Goal: Task Accomplishment & Management: Use online tool/utility

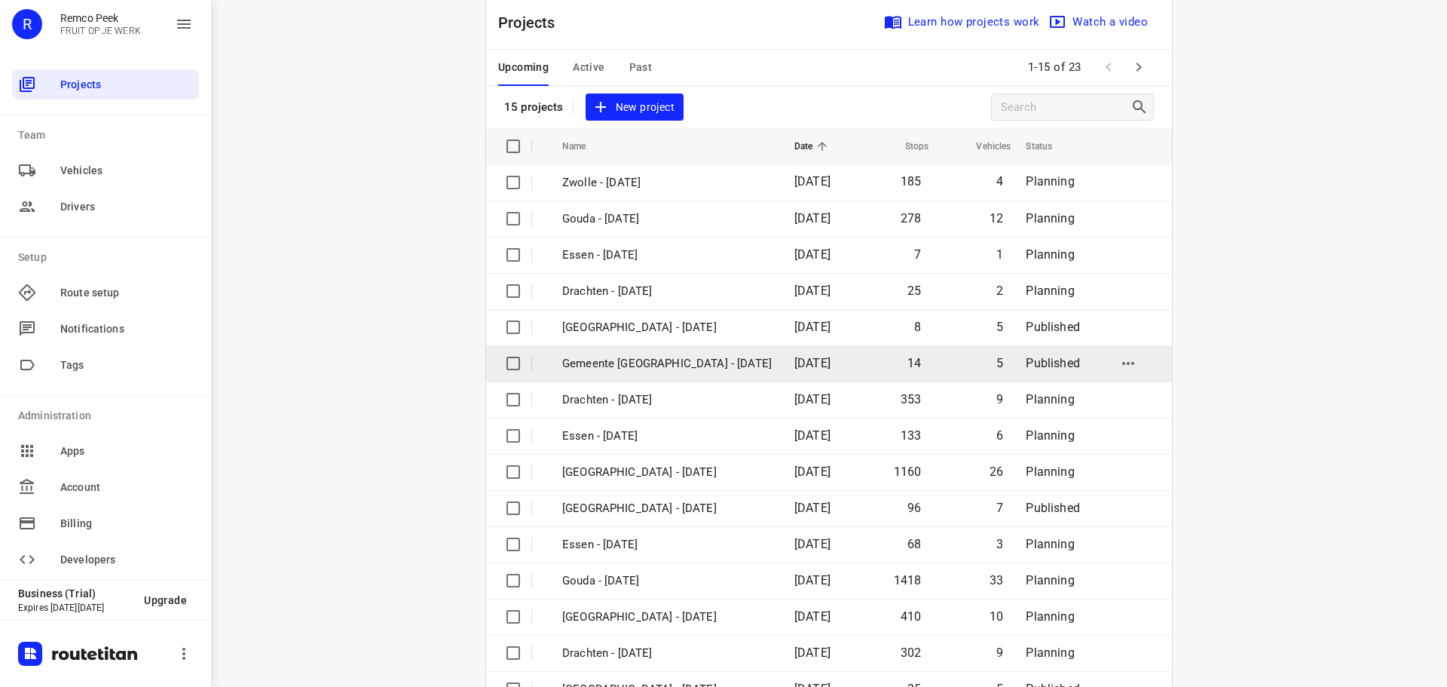
scroll to position [75, 0]
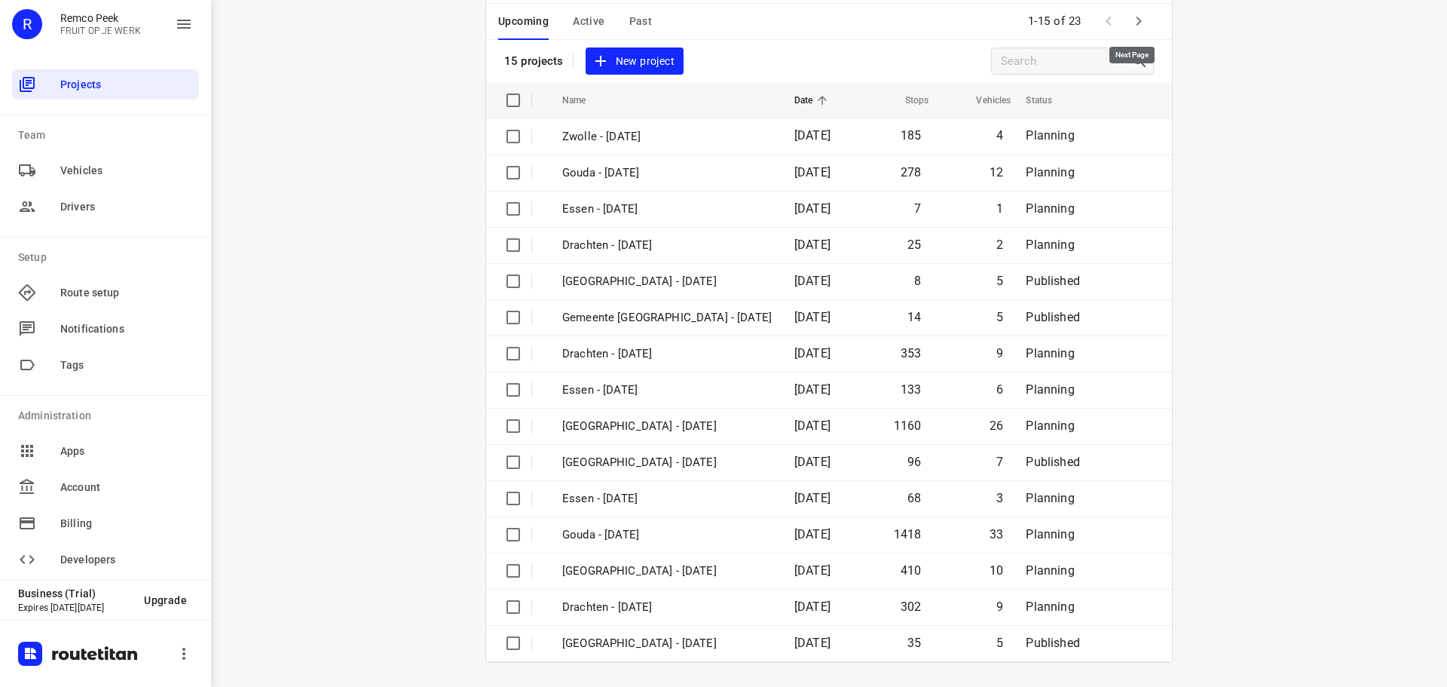
click at [1130, 24] on icon "button" at bounding box center [1139, 21] width 18 height 18
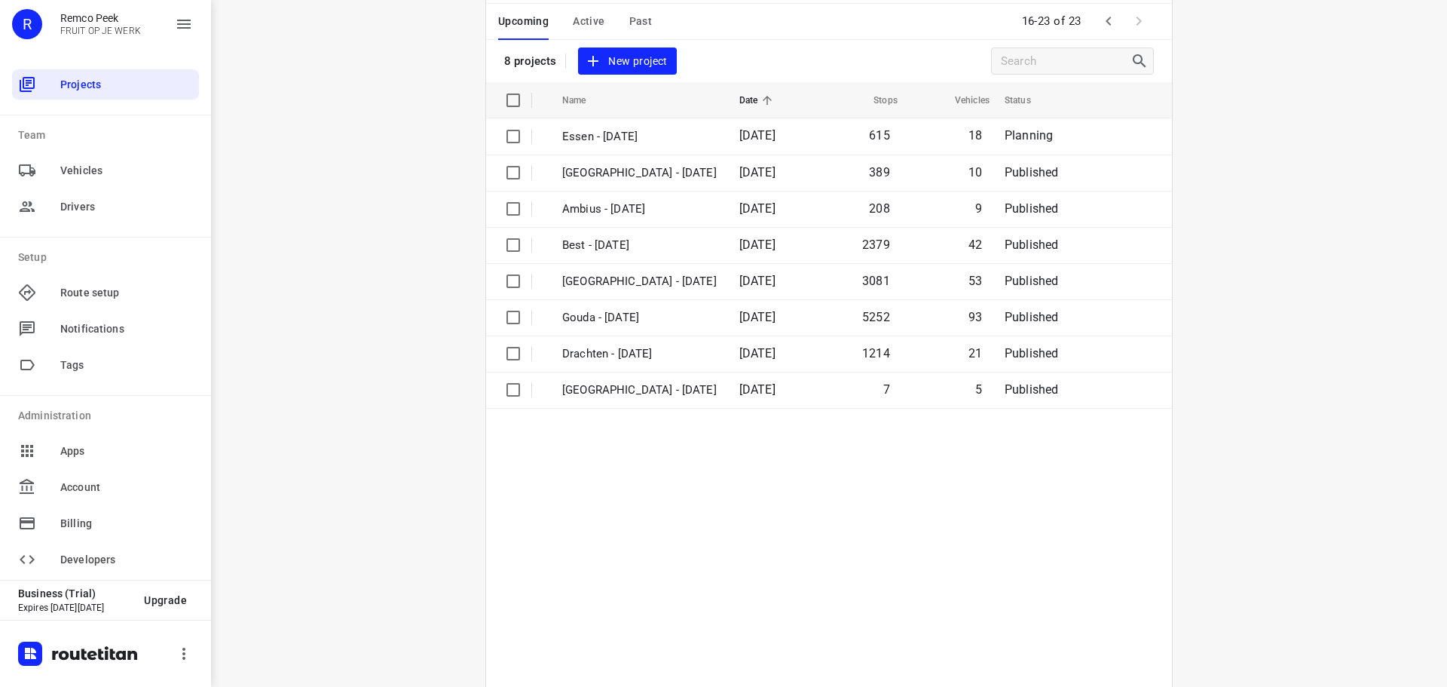
scroll to position [0, 0]
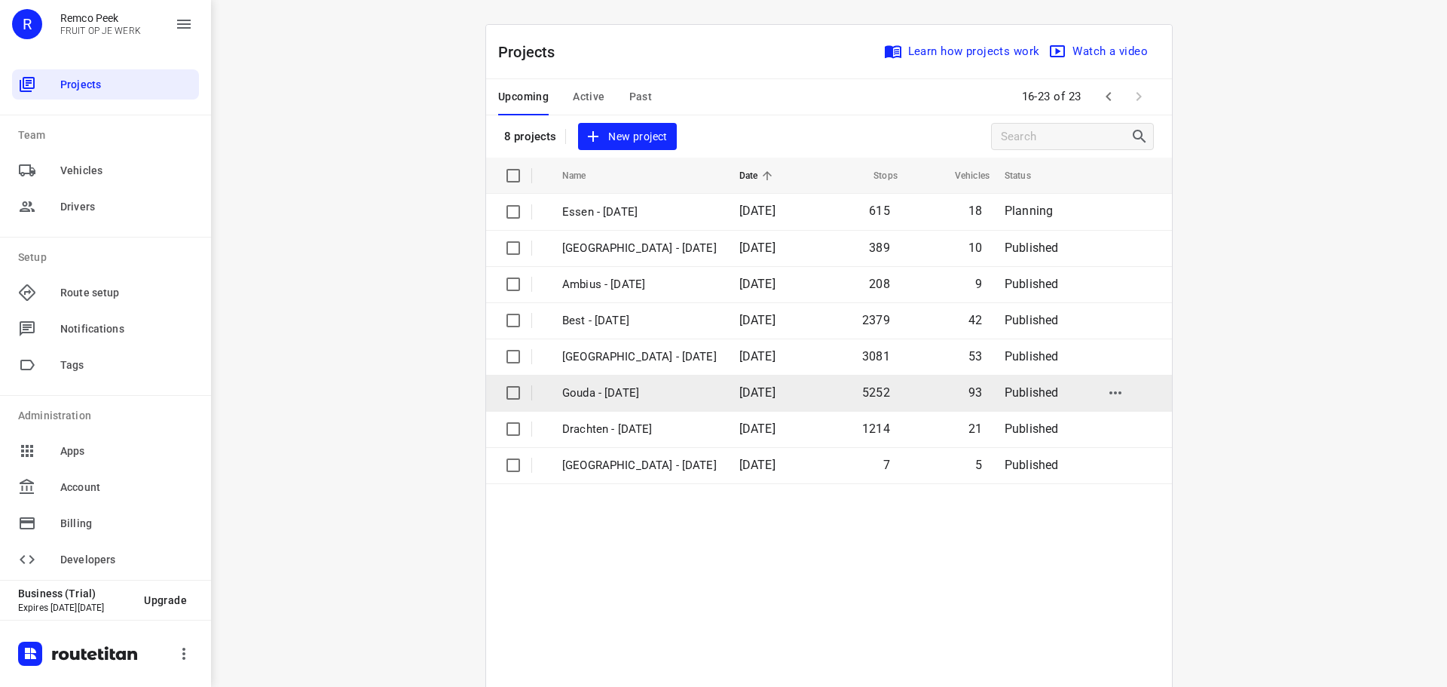
click at [623, 399] on p "Gouda - [DATE]" at bounding box center [639, 392] width 155 height 17
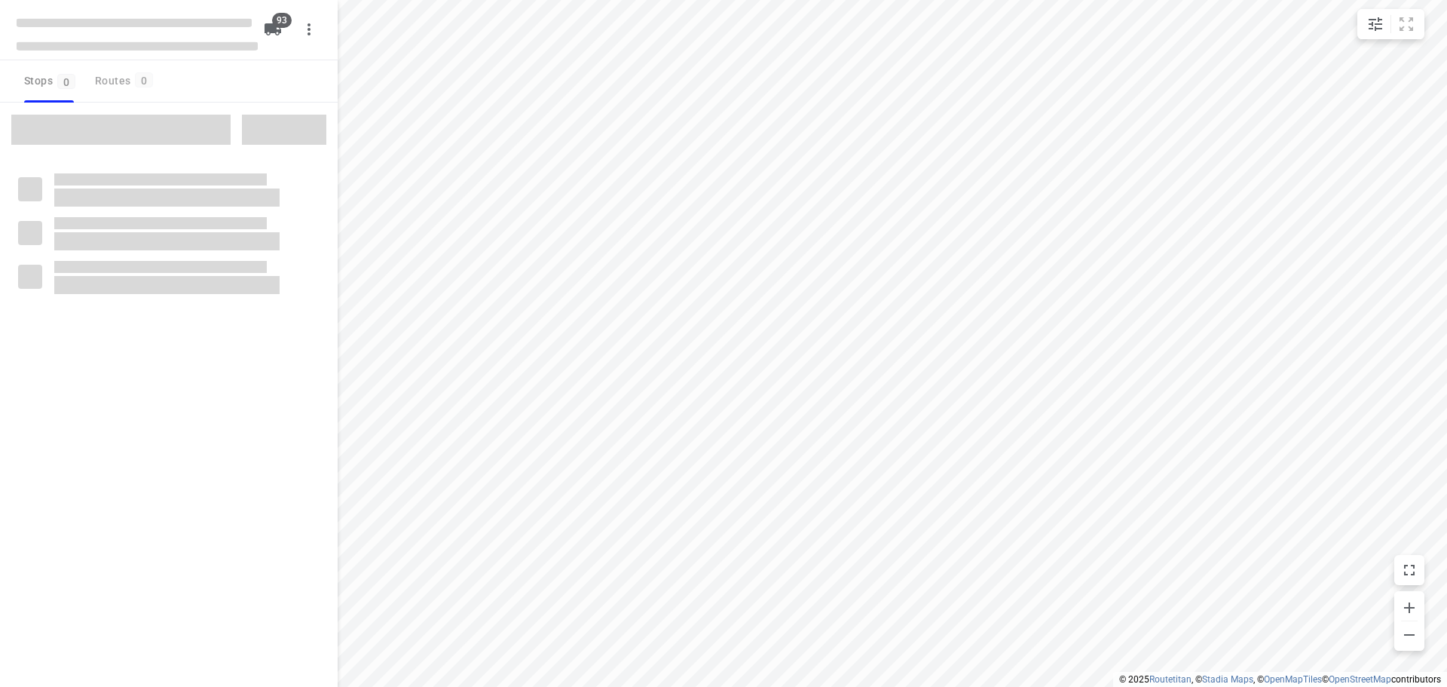
checkbox input "true"
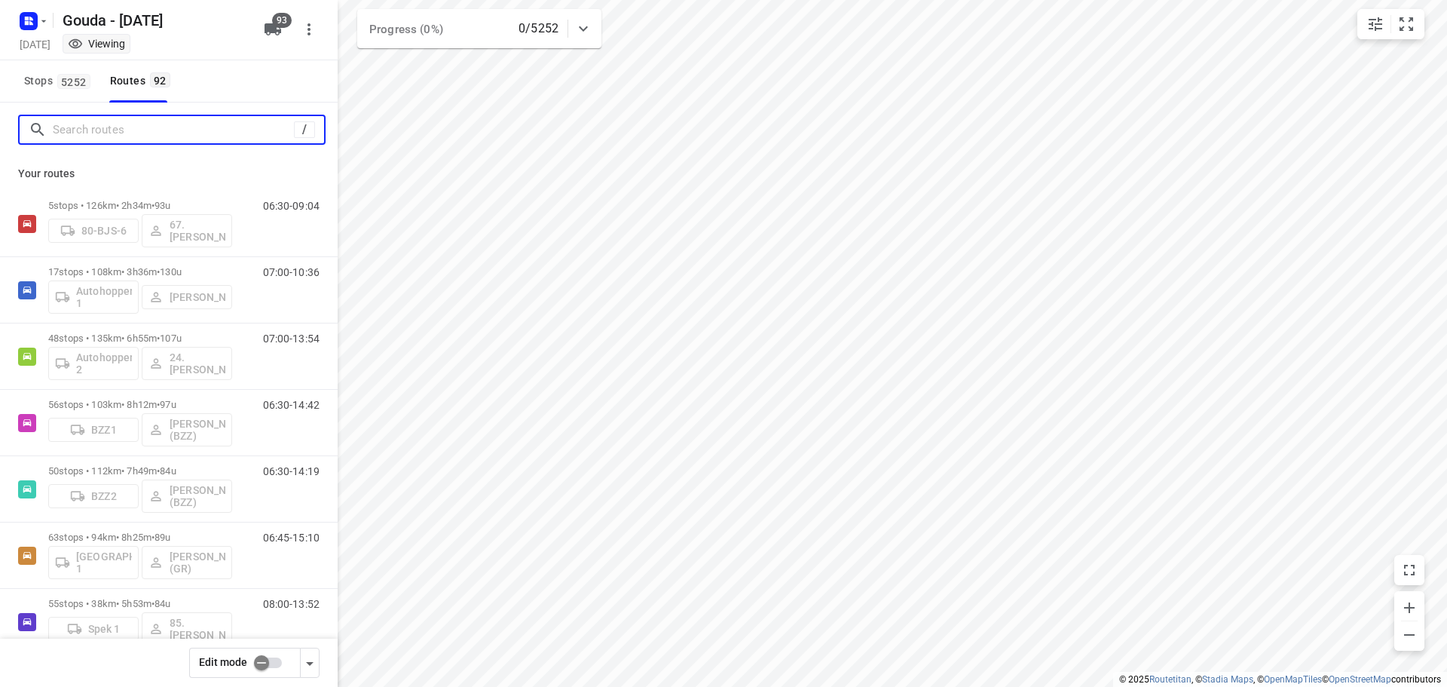
click at [192, 136] on input "Search routes" at bounding box center [173, 129] width 241 height 23
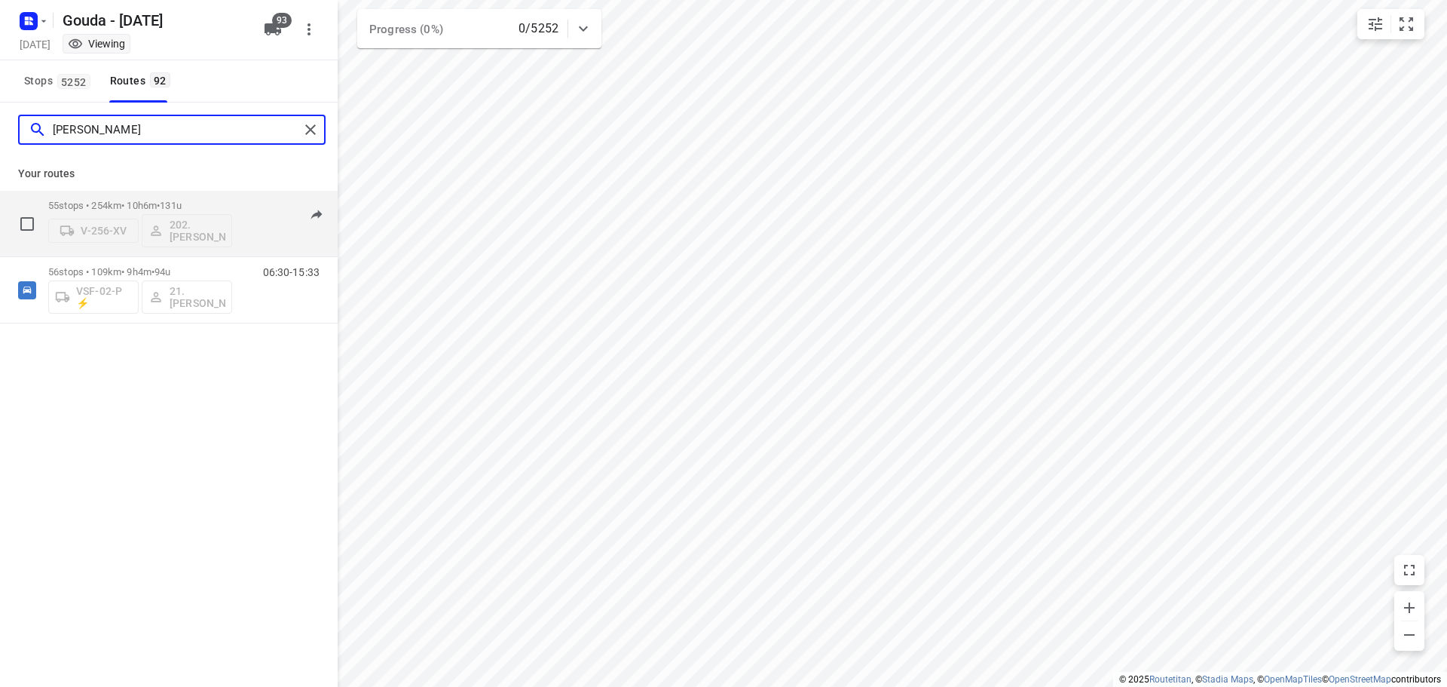
type input "frank"
click at [160, 203] on span "•" at bounding box center [158, 205] width 3 height 11
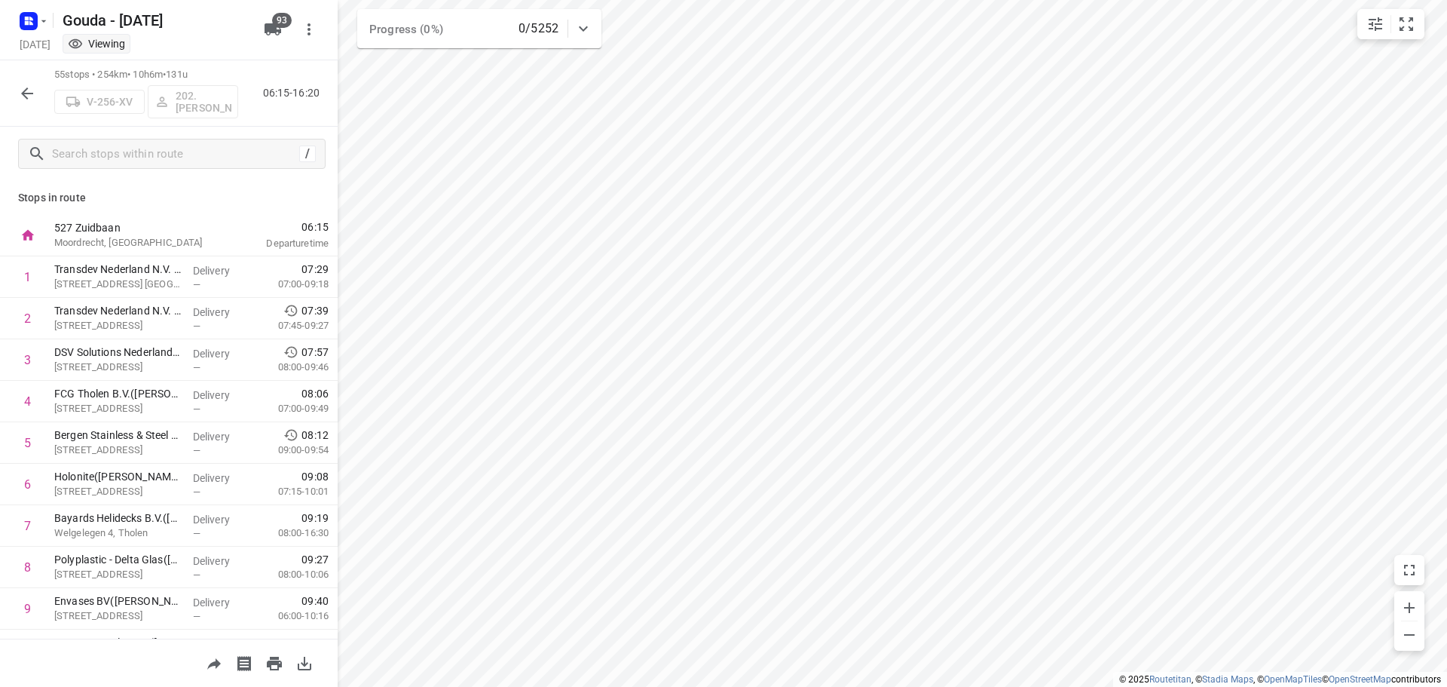
click at [21, 97] on icon "button" at bounding box center [27, 93] width 18 height 18
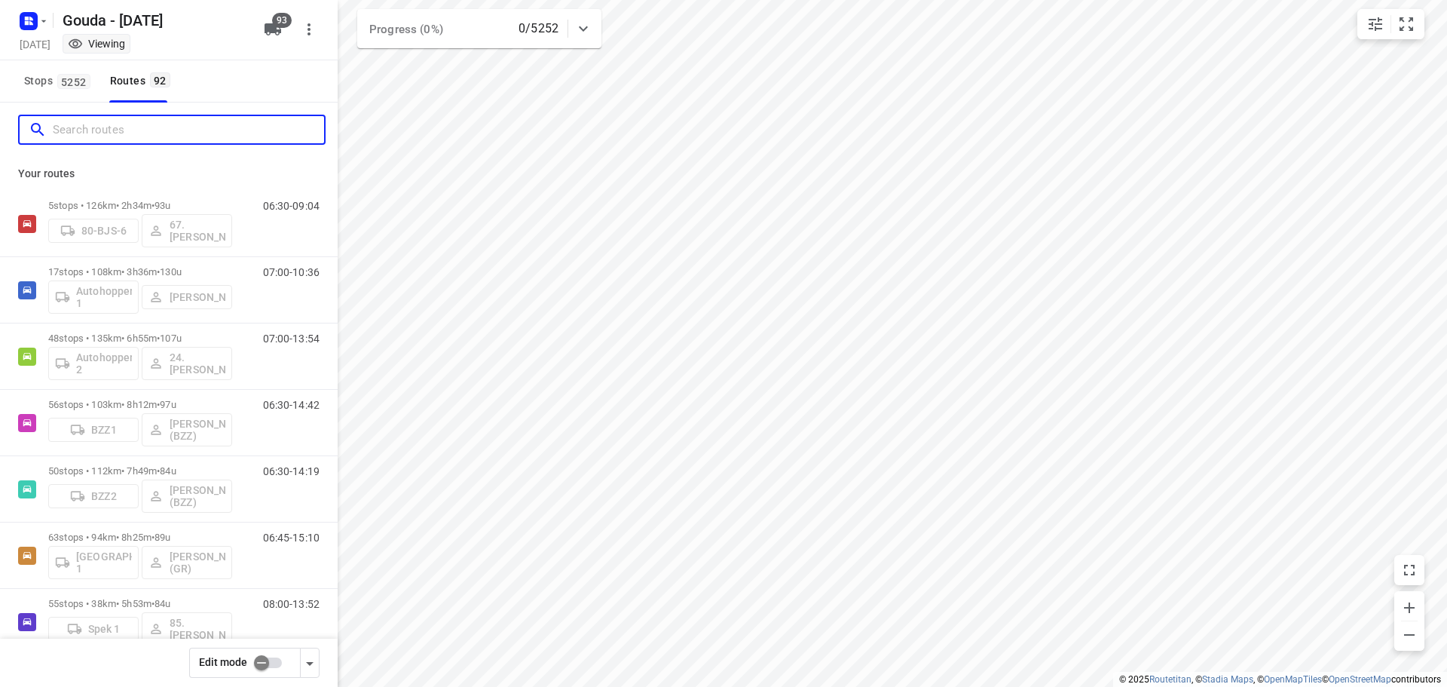
drag, startPoint x: 82, startPoint y: 131, endPoint x: 87, endPoint y: 107, distance: 24.5
click at [83, 117] on div at bounding box center [171, 130] width 307 height 30
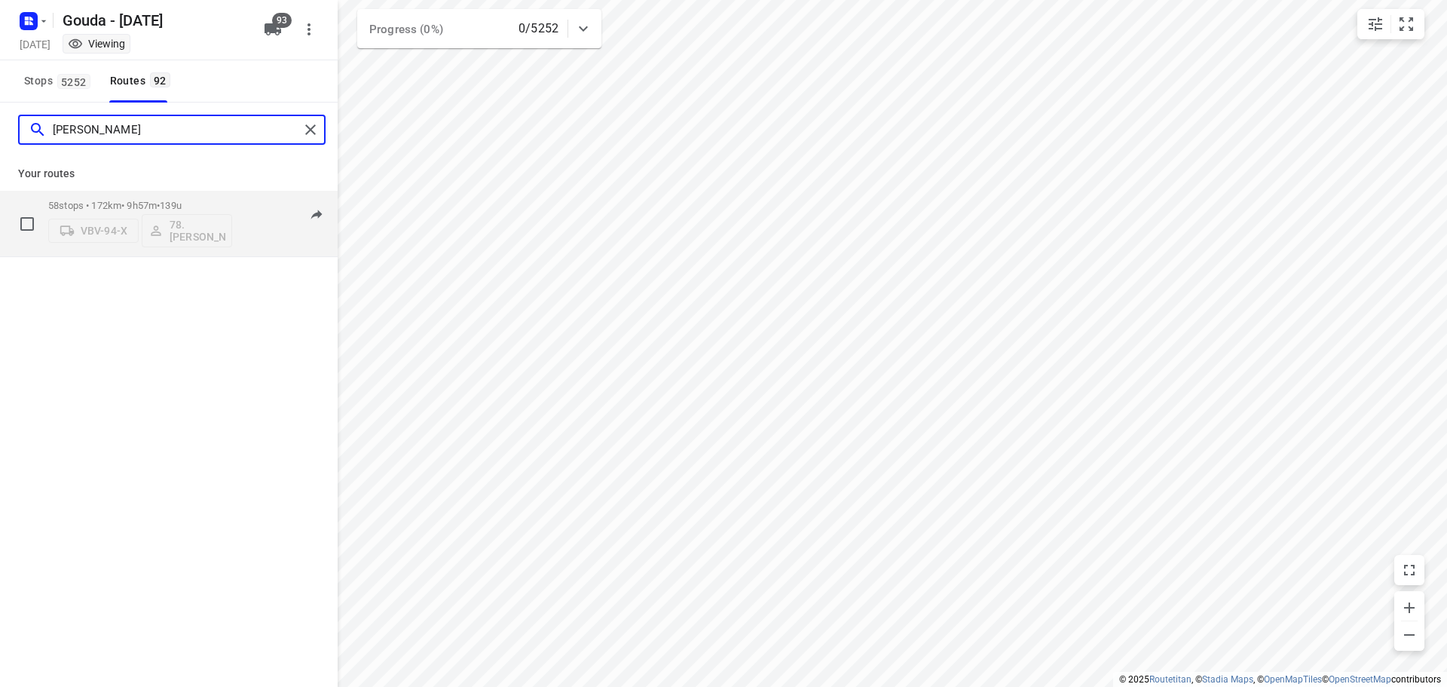
type input "jesse"
click at [146, 196] on div "58 stops • 172km • 9h57m • 139u VBV-94-X 78.Jesse Bekkering" at bounding box center [140, 223] width 184 height 63
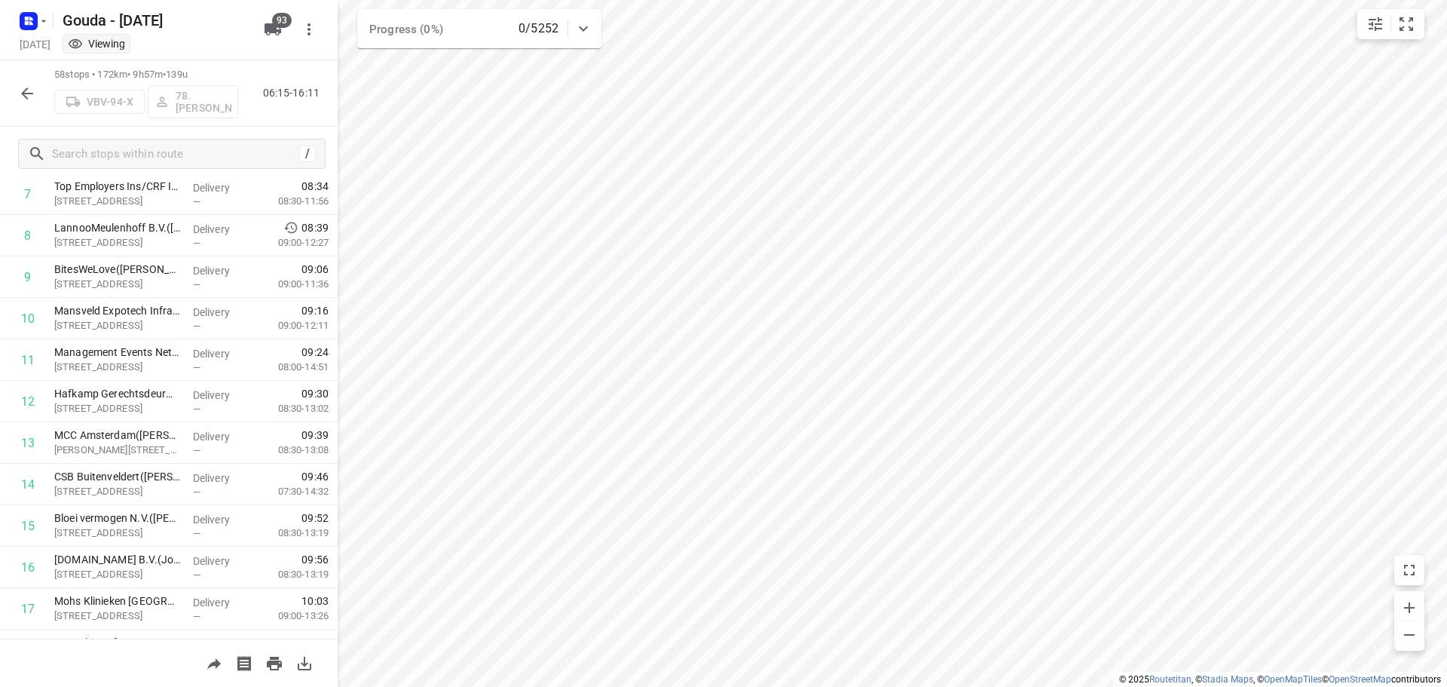
scroll to position [603, 0]
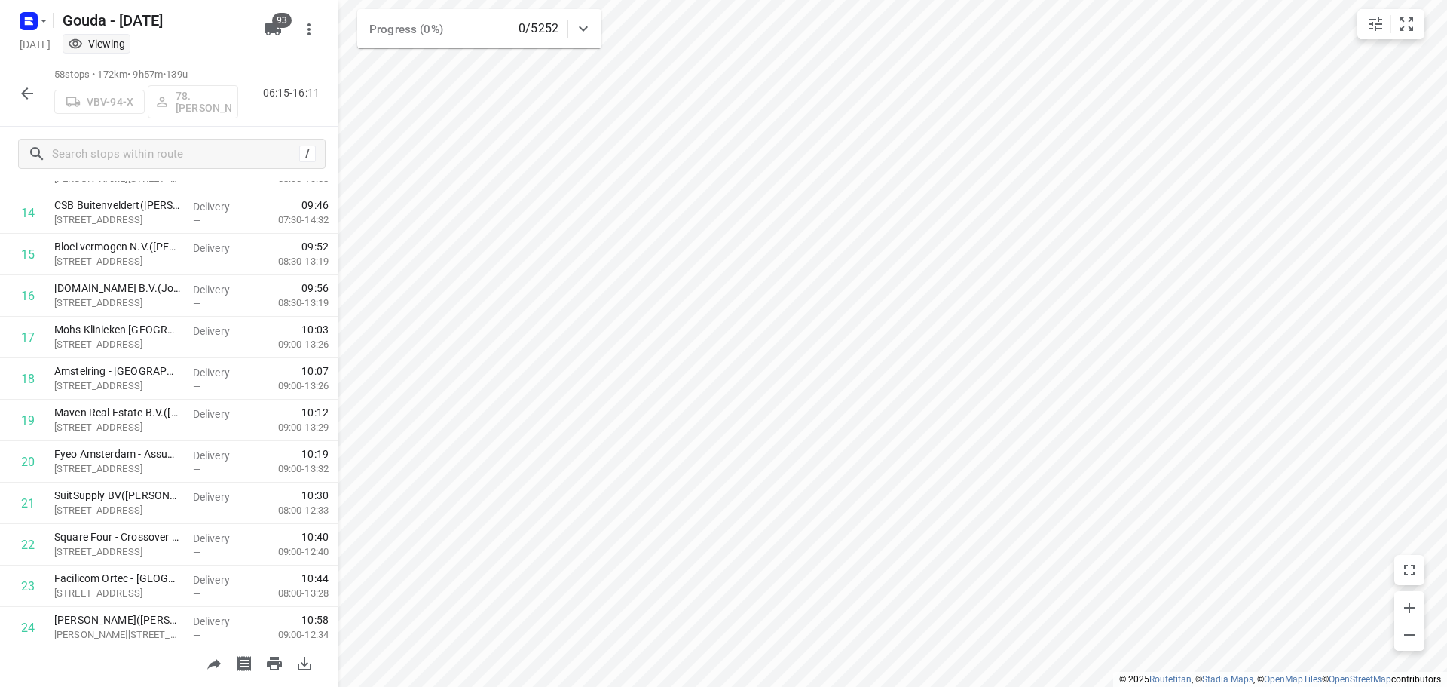
click at [28, 87] on icon "button" at bounding box center [27, 93] width 18 height 18
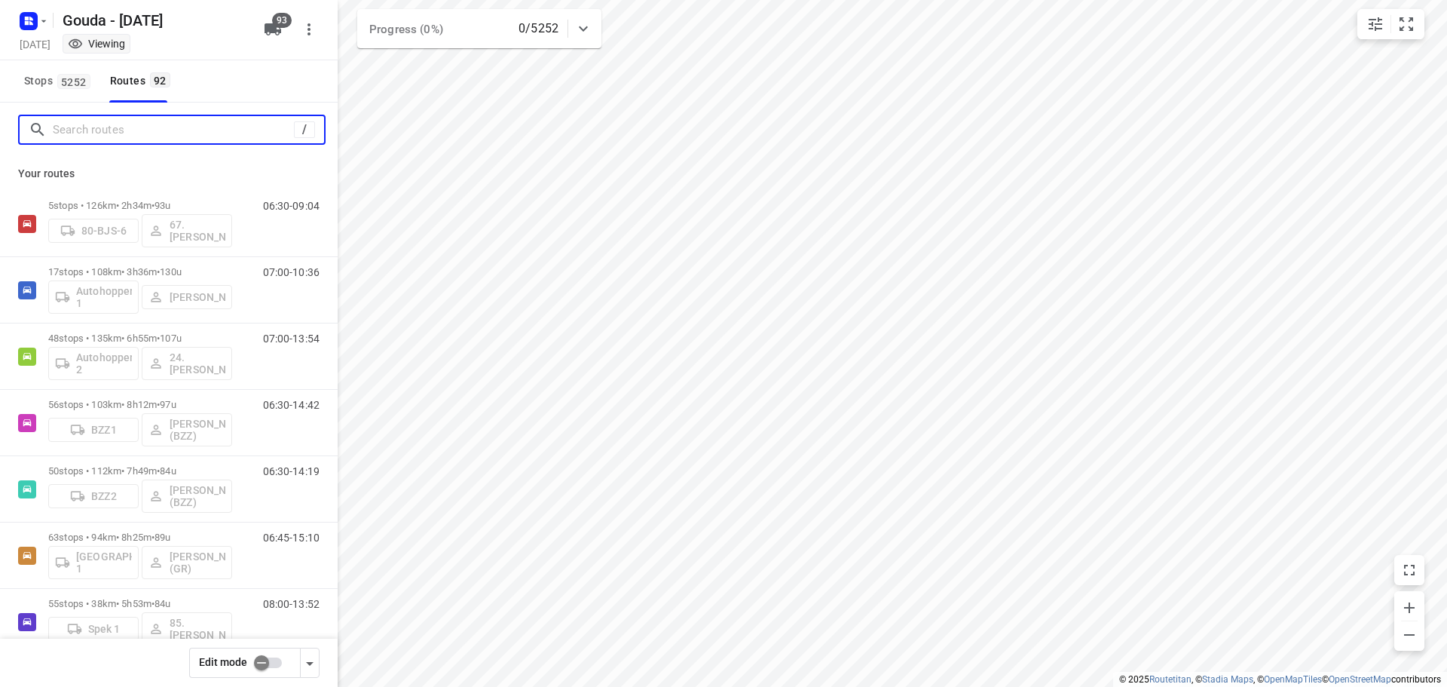
click at [106, 133] on input "Search routes" at bounding box center [173, 129] width 241 height 23
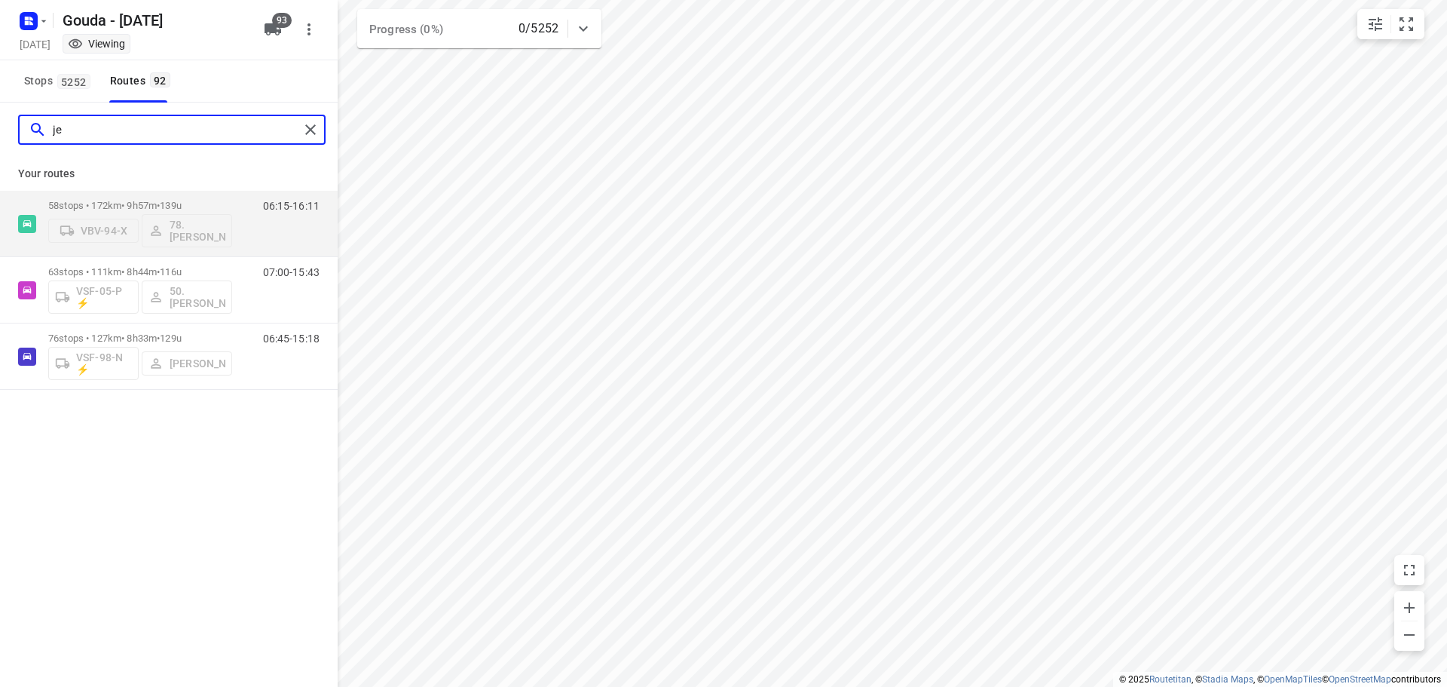
type input "je"
click at [228, 93] on div "Stops 5252 Routes 92" at bounding box center [169, 81] width 338 height 42
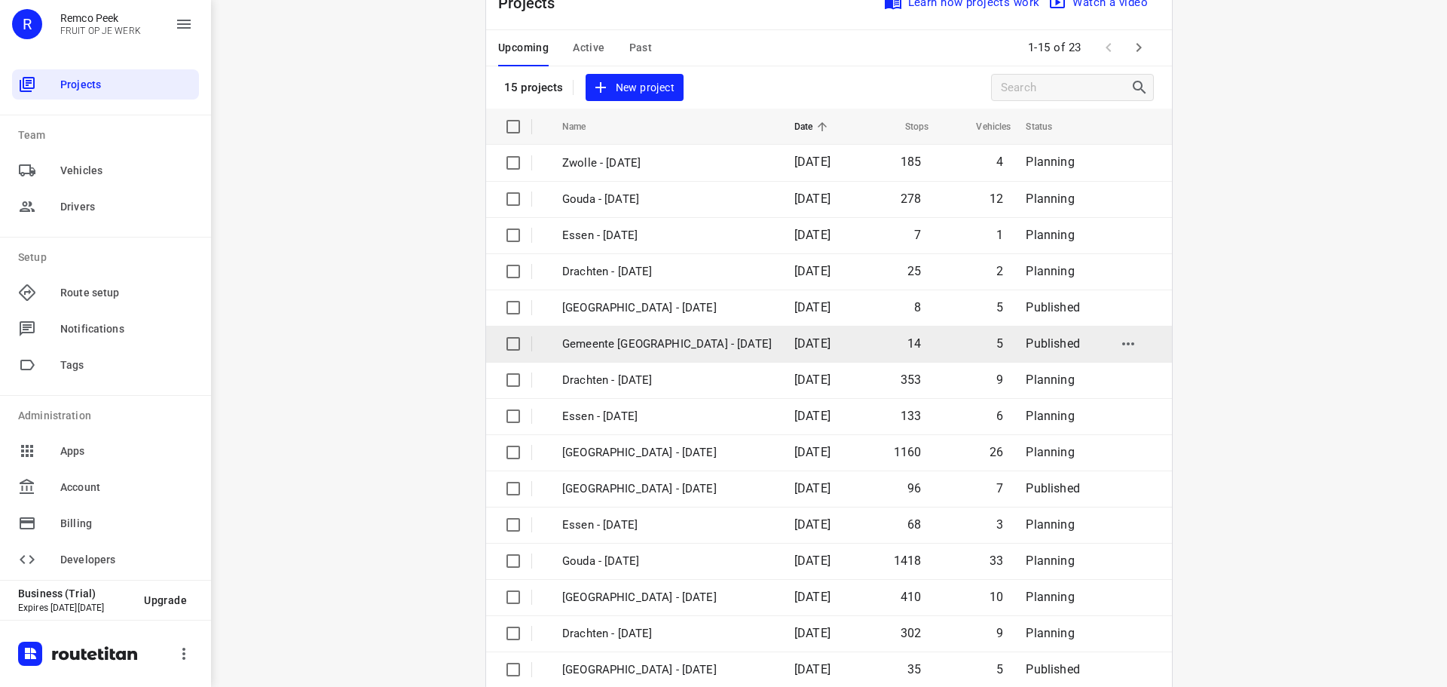
scroll to position [75, 0]
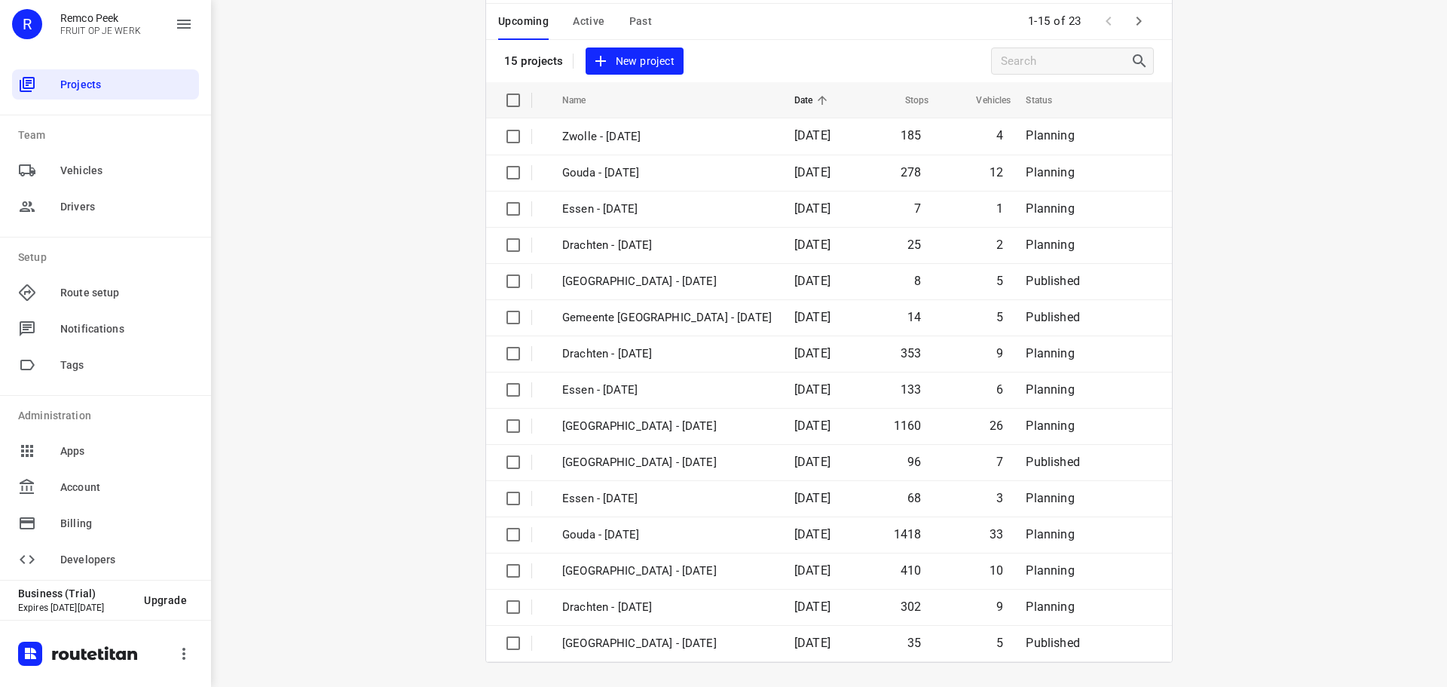
click at [1131, 17] on icon "button" at bounding box center [1139, 21] width 18 height 18
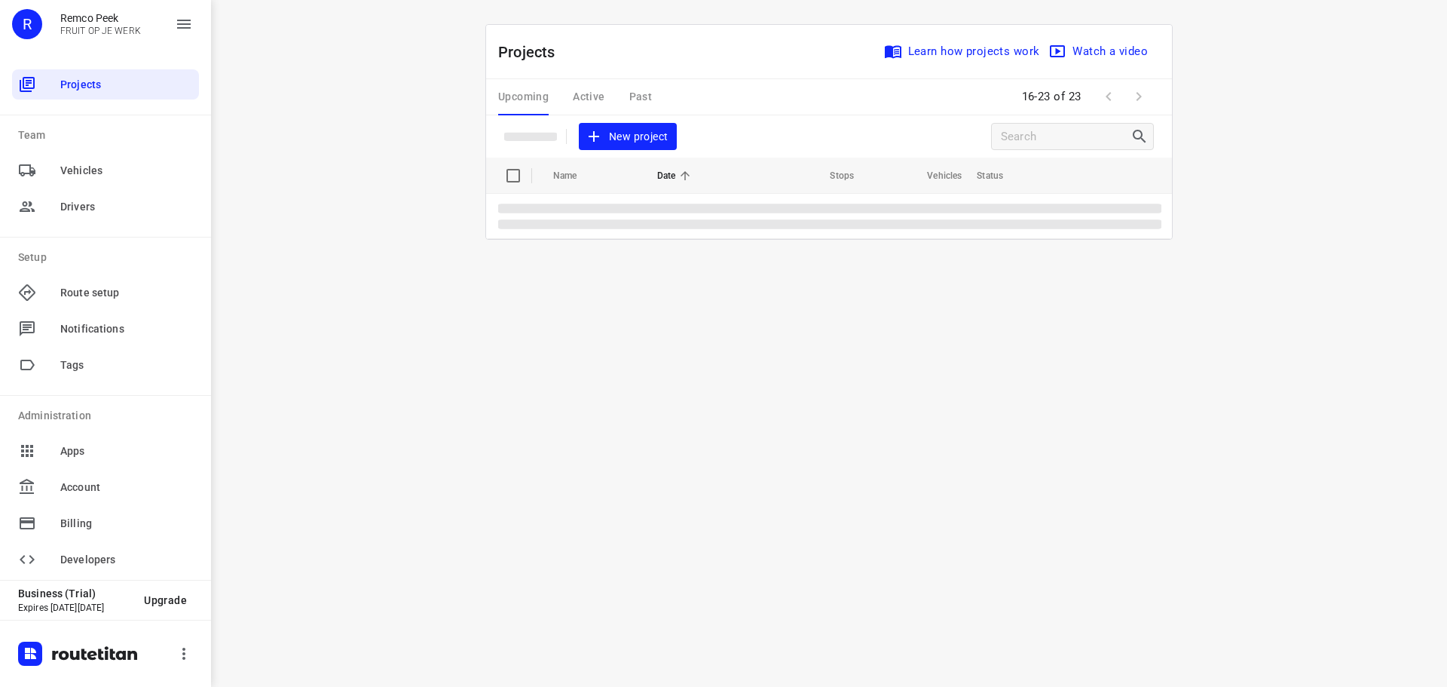
scroll to position [0, 0]
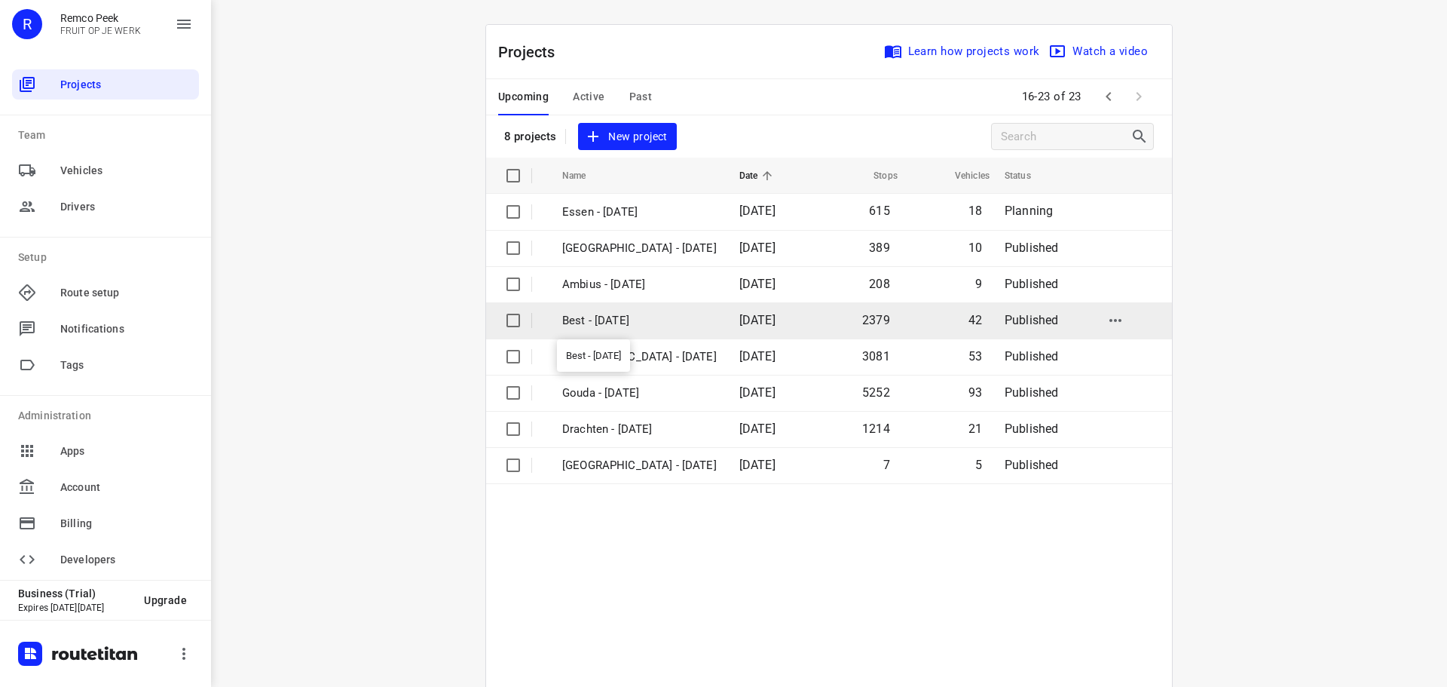
click at [643, 326] on p "Best - Monday" at bounding box center [639, 320] width 155 height 17
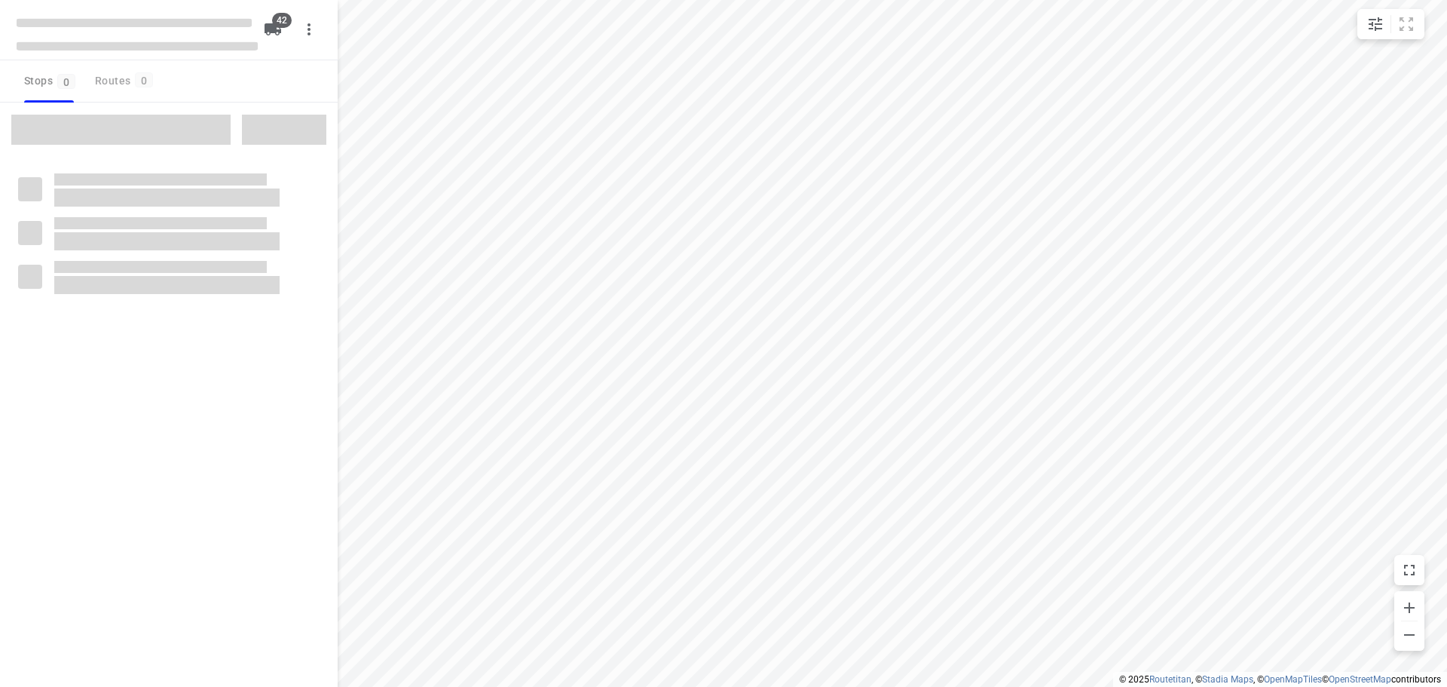
checkbox input "true"
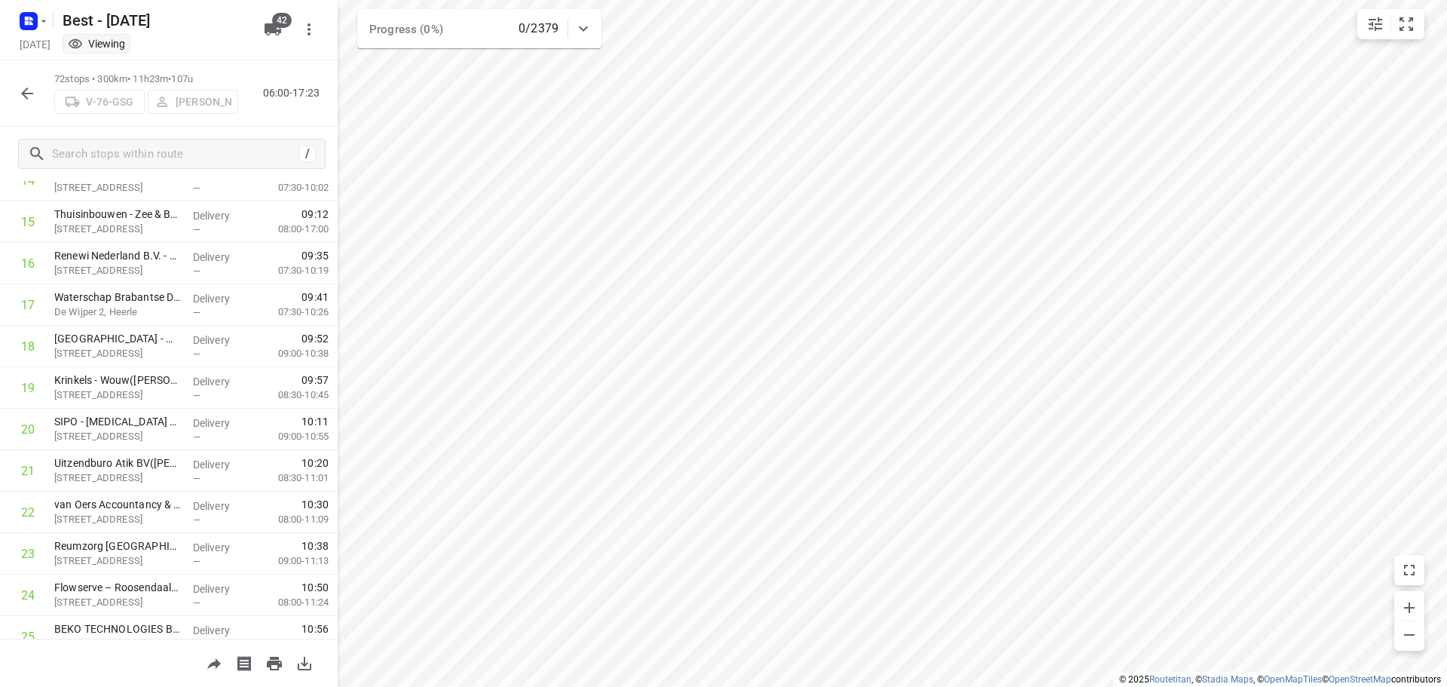
scroll to position [528, 0]
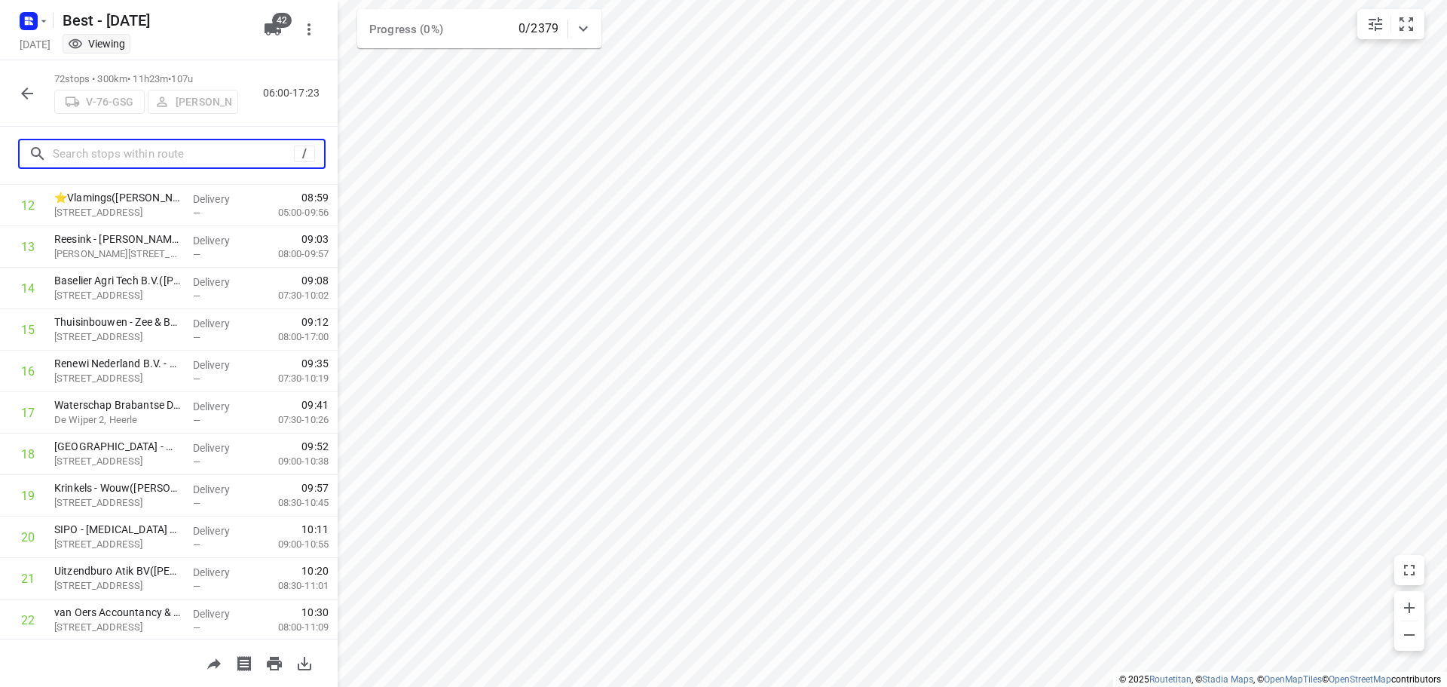
click at [161, 161] on input "text" at bounding box center [173, 153] width 241 height 23
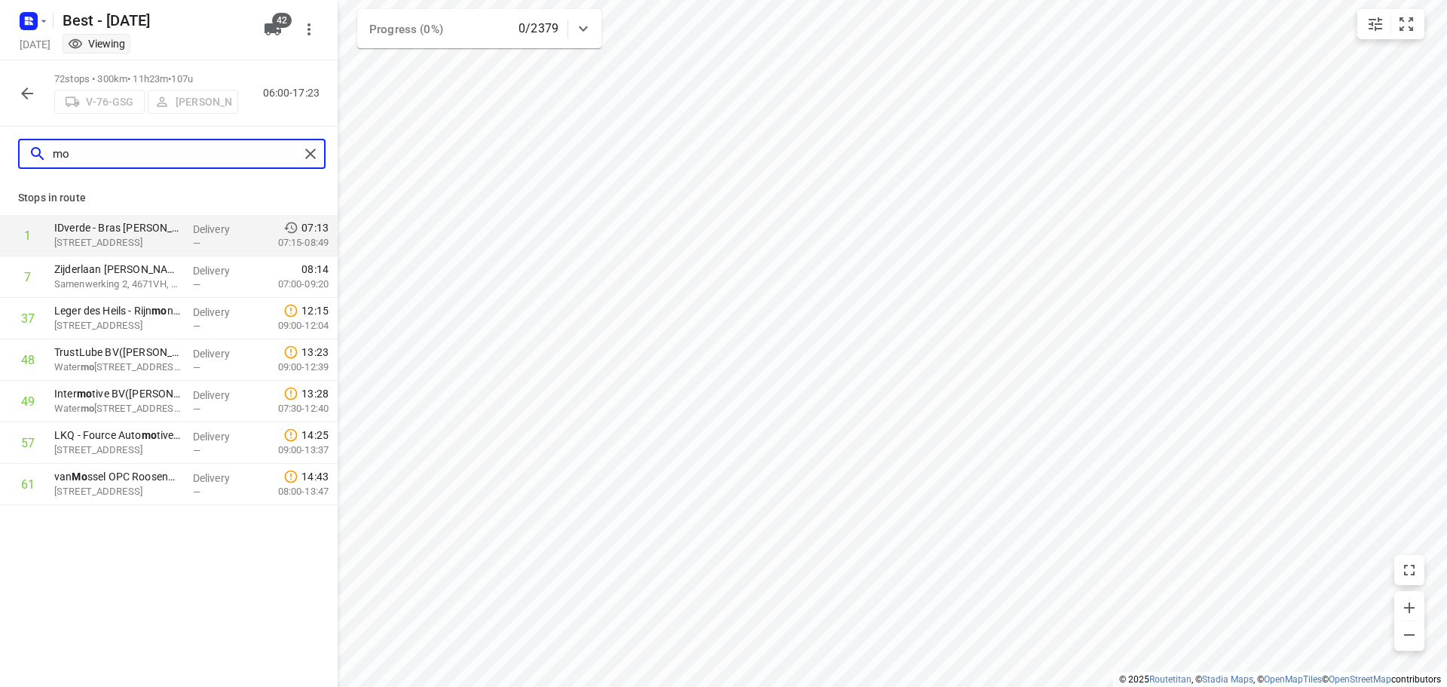
scroll to position [0, 0]
type input "m"
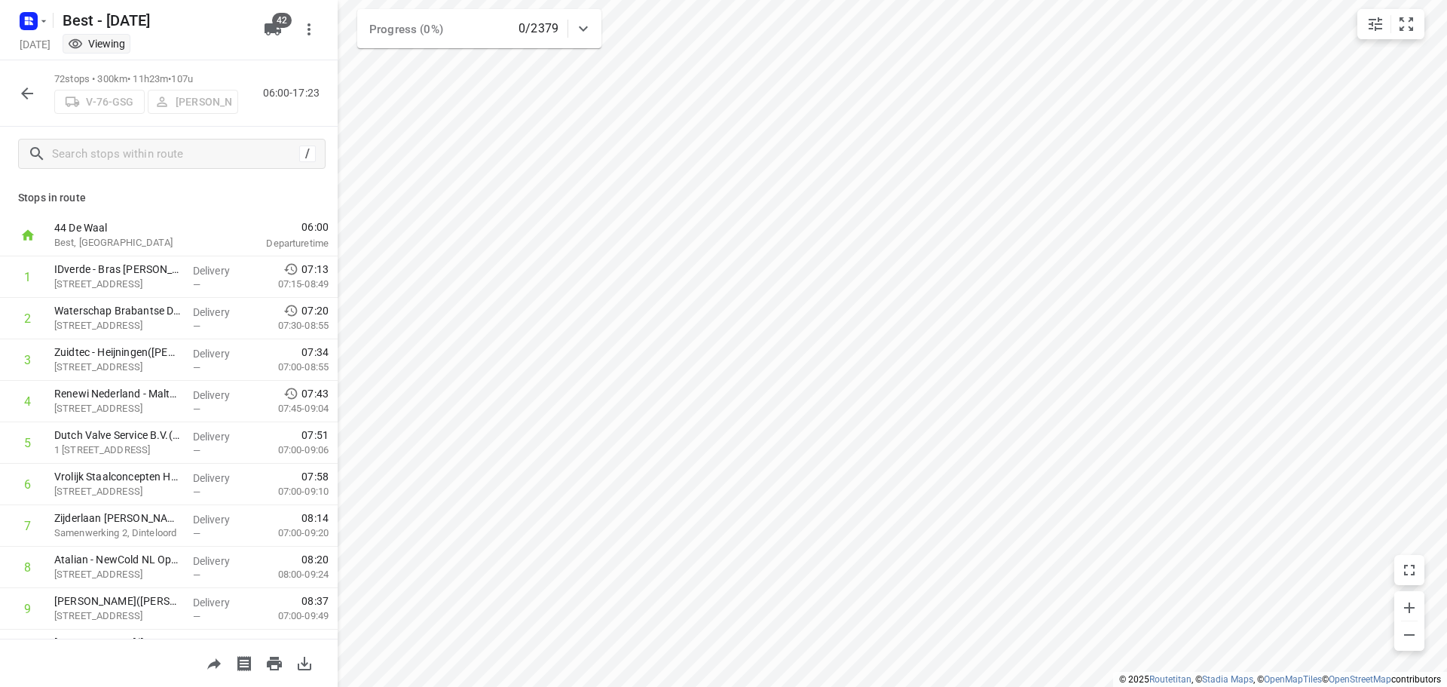
click at [22, 87] on icon "button" at bounding box center [27, 93] width 18 height 18
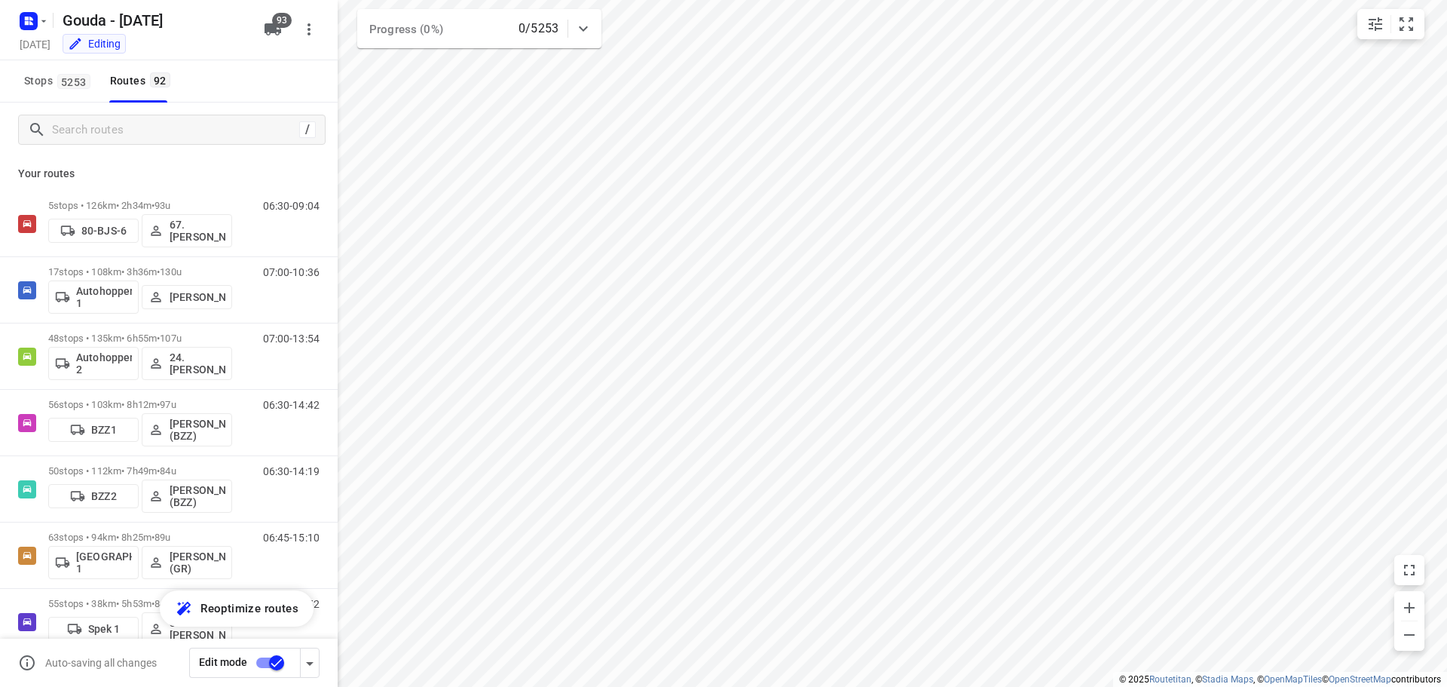
checkbox input "true"
click at [43, 80] on span "Stops 5253" at bounding box center [59, 81] width 71 height 19
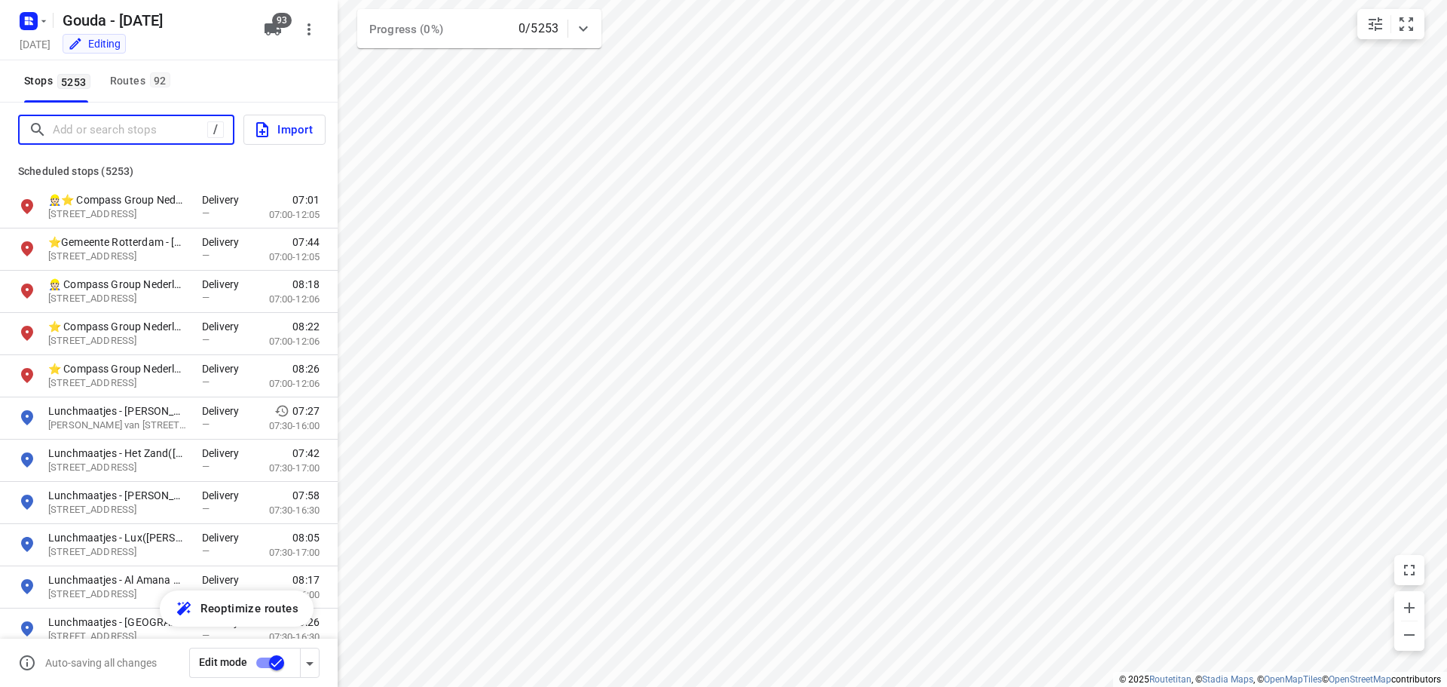
click at [96, 123] on input "Add or search stops" at bounding box center [130, 129] width 155 height 23
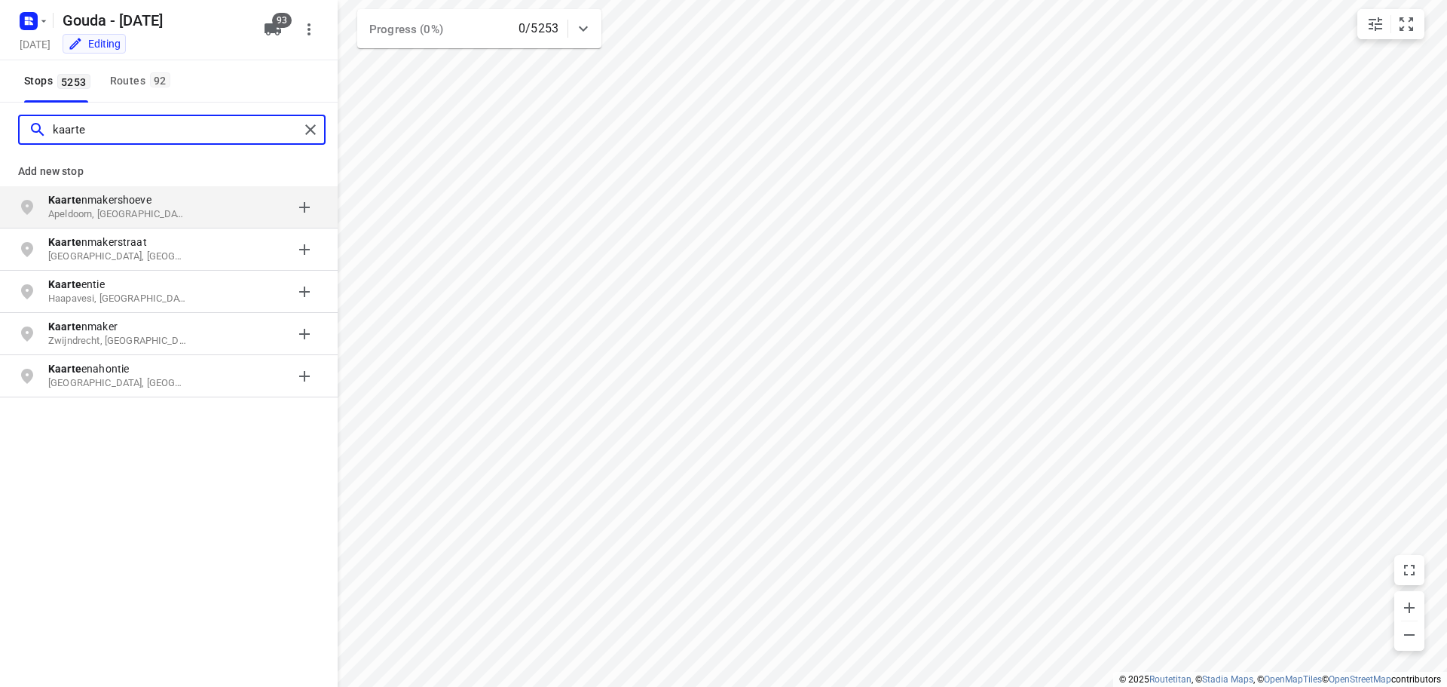
click at [135, 130] on input "kaarte" at bounding box center [176, 129] width 246 height 23
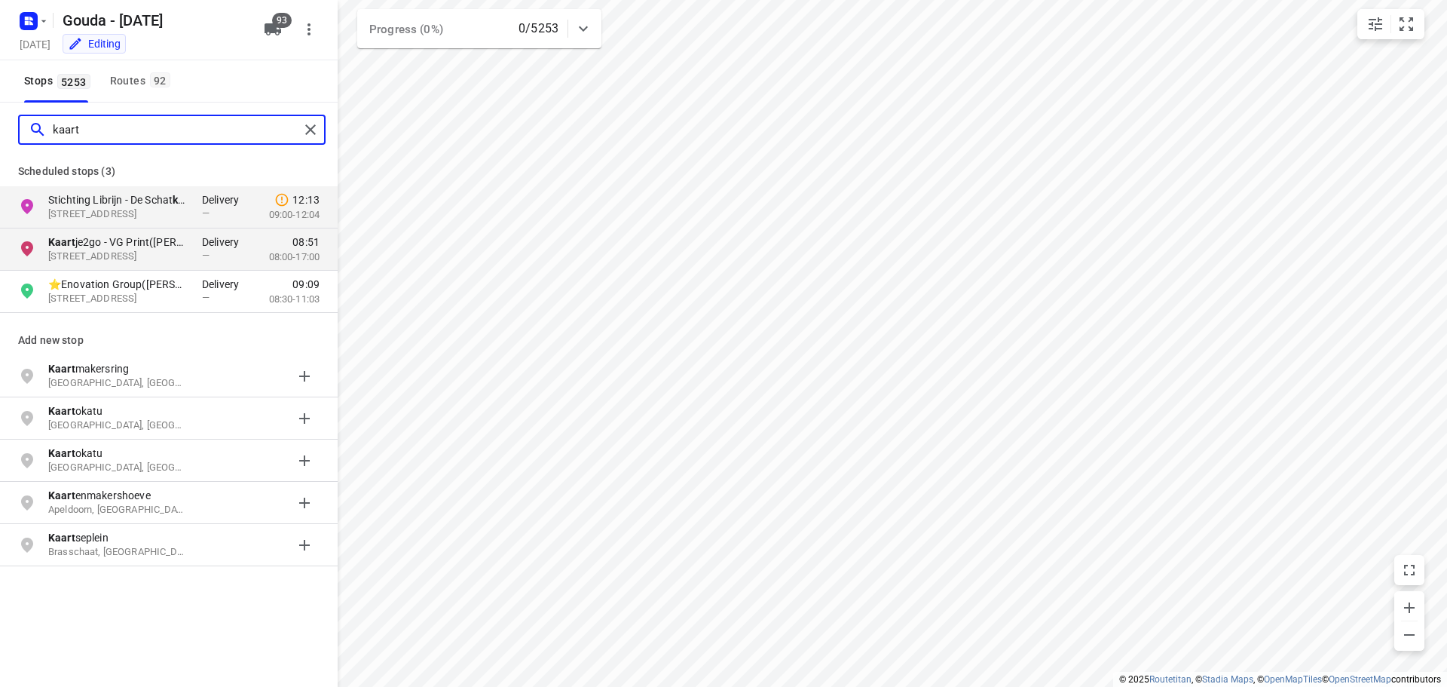
type input "kaart"
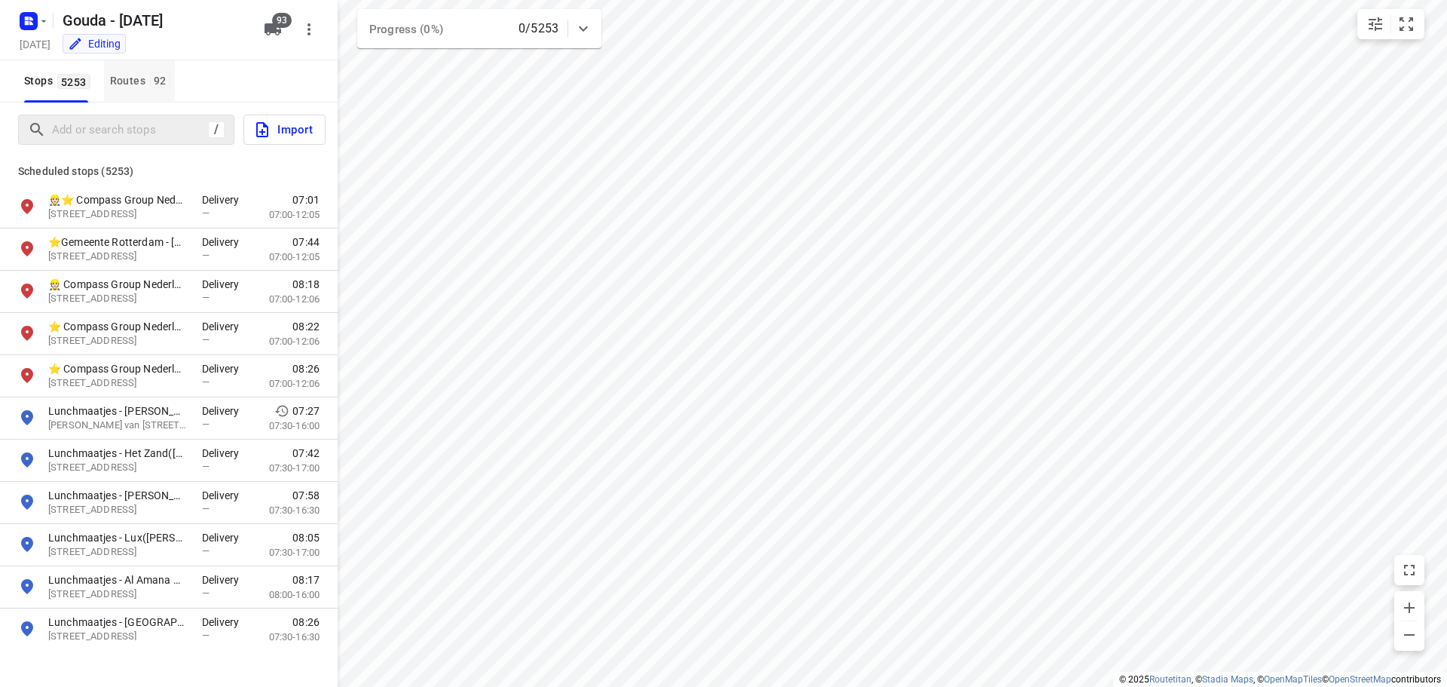
click at [141, 69] on button "Routes 92" at bounding box center [139, 81] width 71 height 42
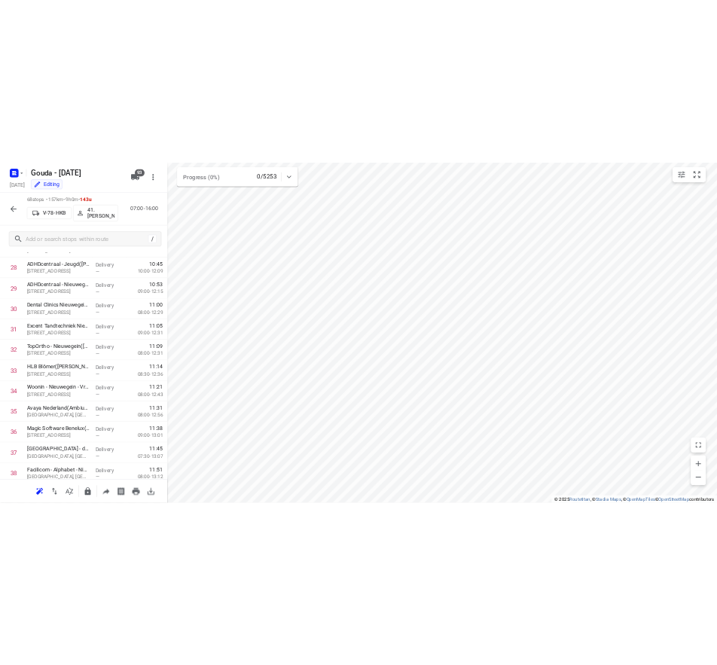
scroll to position [594, 0]
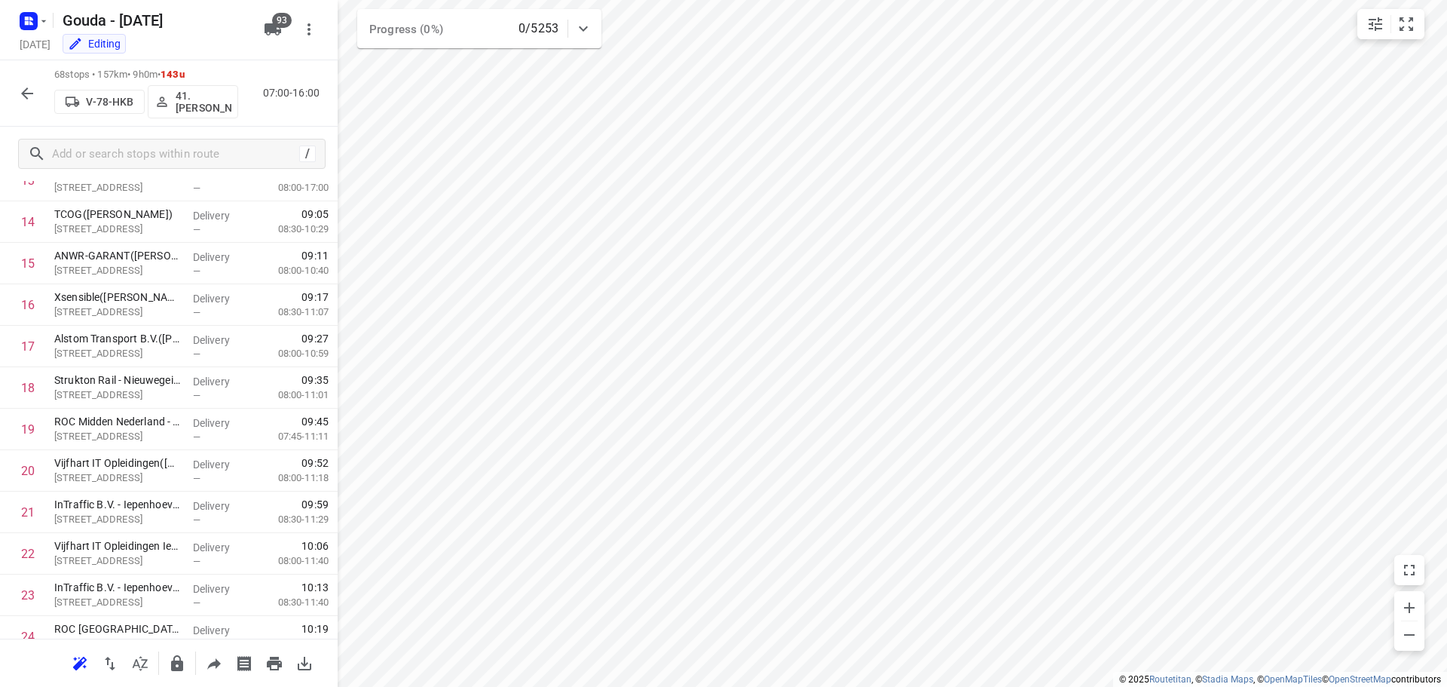
click at [29, 84] on icon "button" at bounding box center [27, 93] width 18 height 18
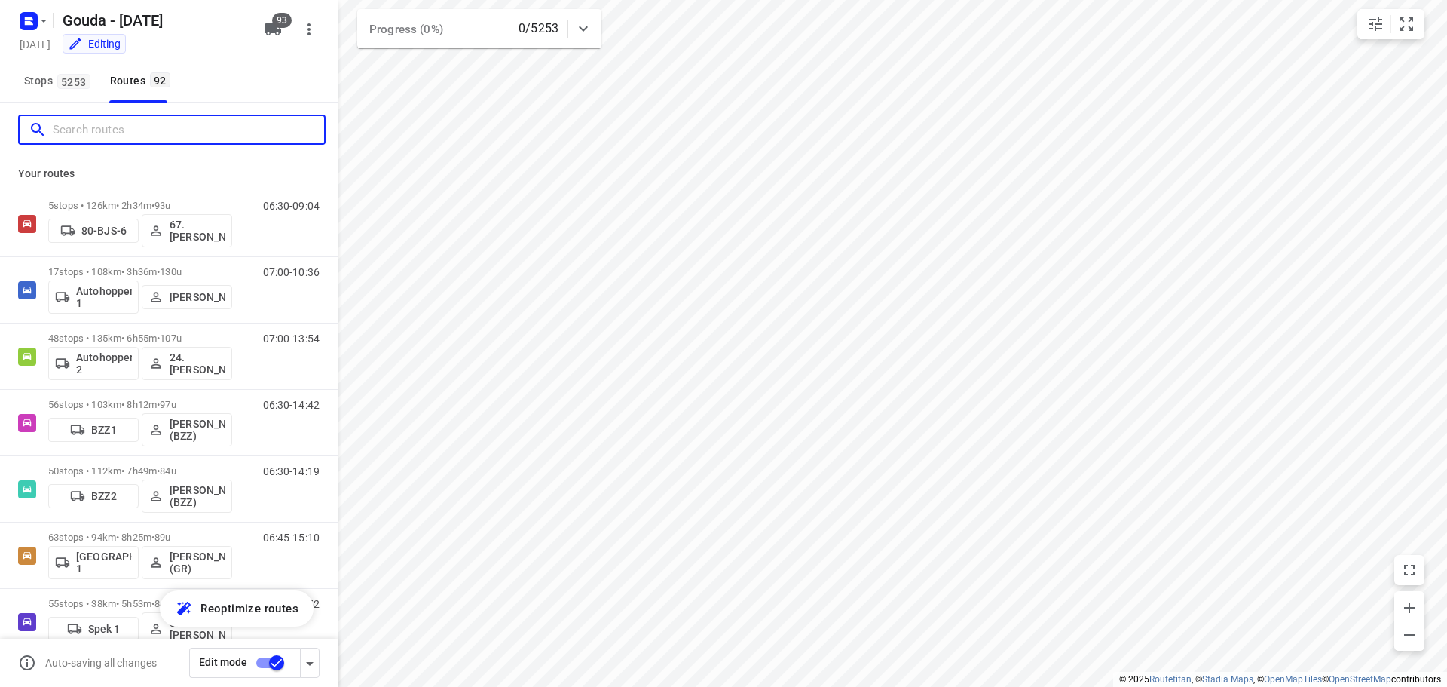
drag, startPoint x: 173, startPoint y: 140, endPoint x: 174, endPoint y: 125, distance: 15.1
click at [173, 139] on input "Search routes" at bounding box center [188, 129] width 271 height 23
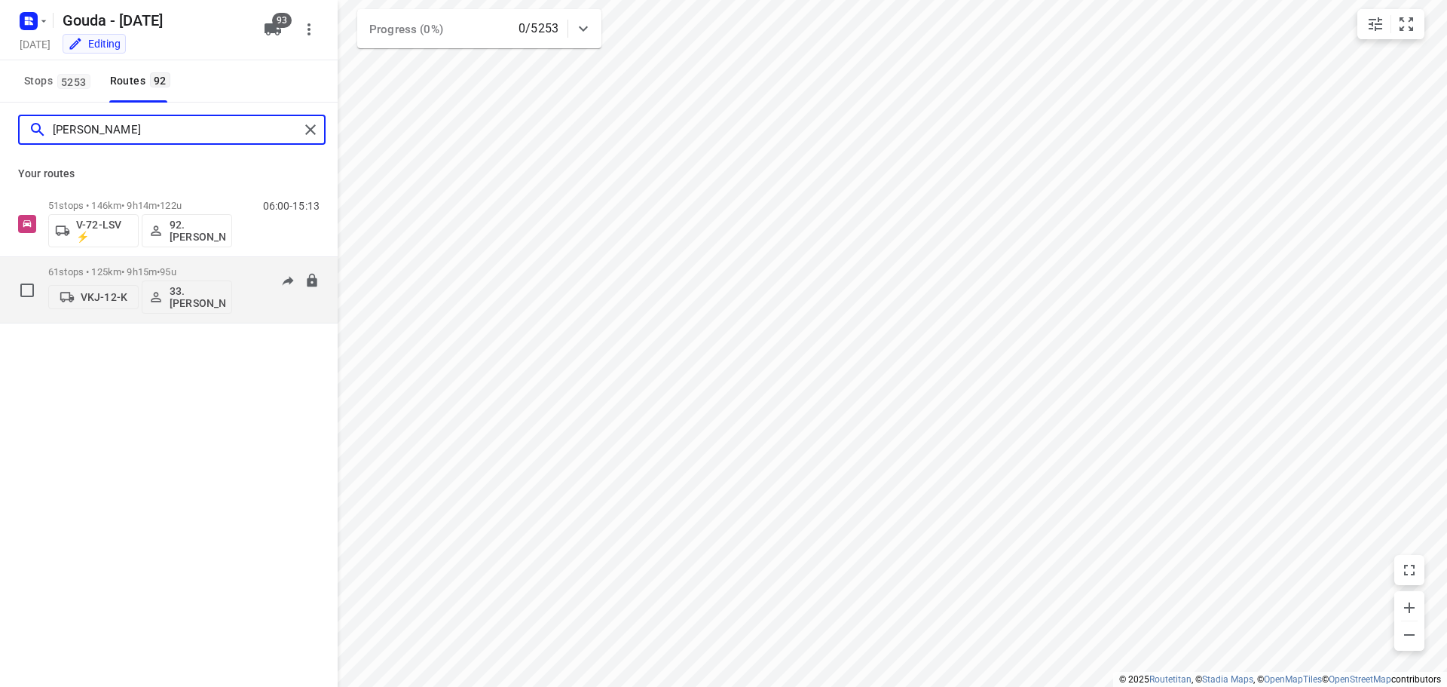
type input "[PERSON_NAME]"
click at [150, 269] on p "61 stops • 125km • 9h15m • 95u" at bounding box center [140, 271] width 184 height 11
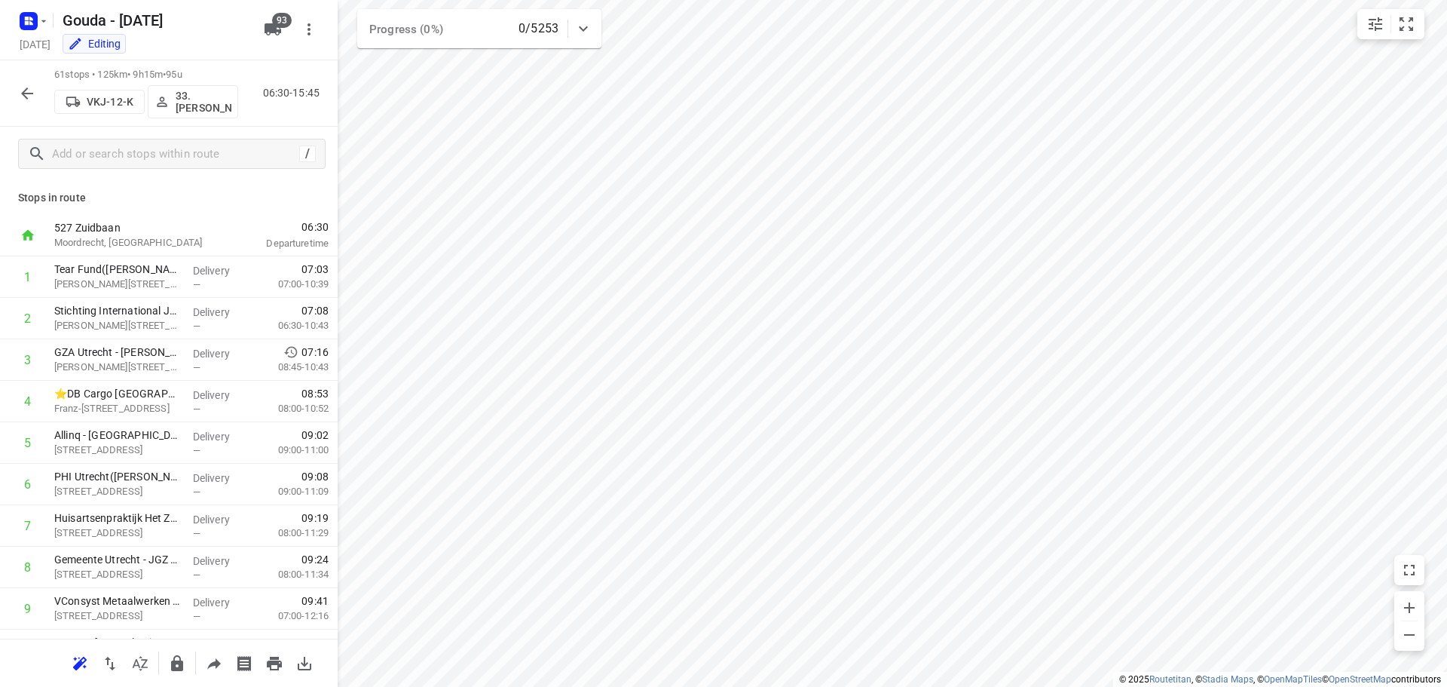
click at [26, 78] on button "button" at bounding box center [27, 93] width 30 height 30
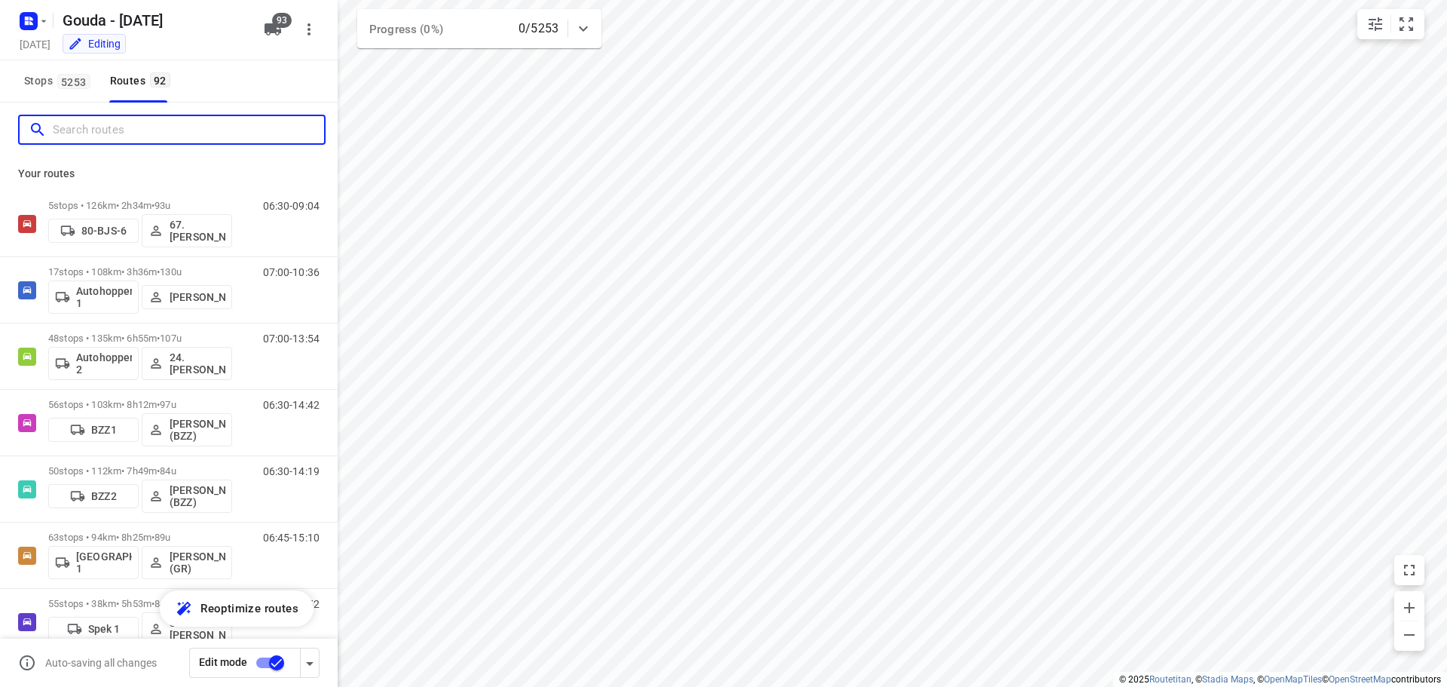
click at [93, 137] on input "Search routes" at bounding box center [188, 129] width 271 height 23
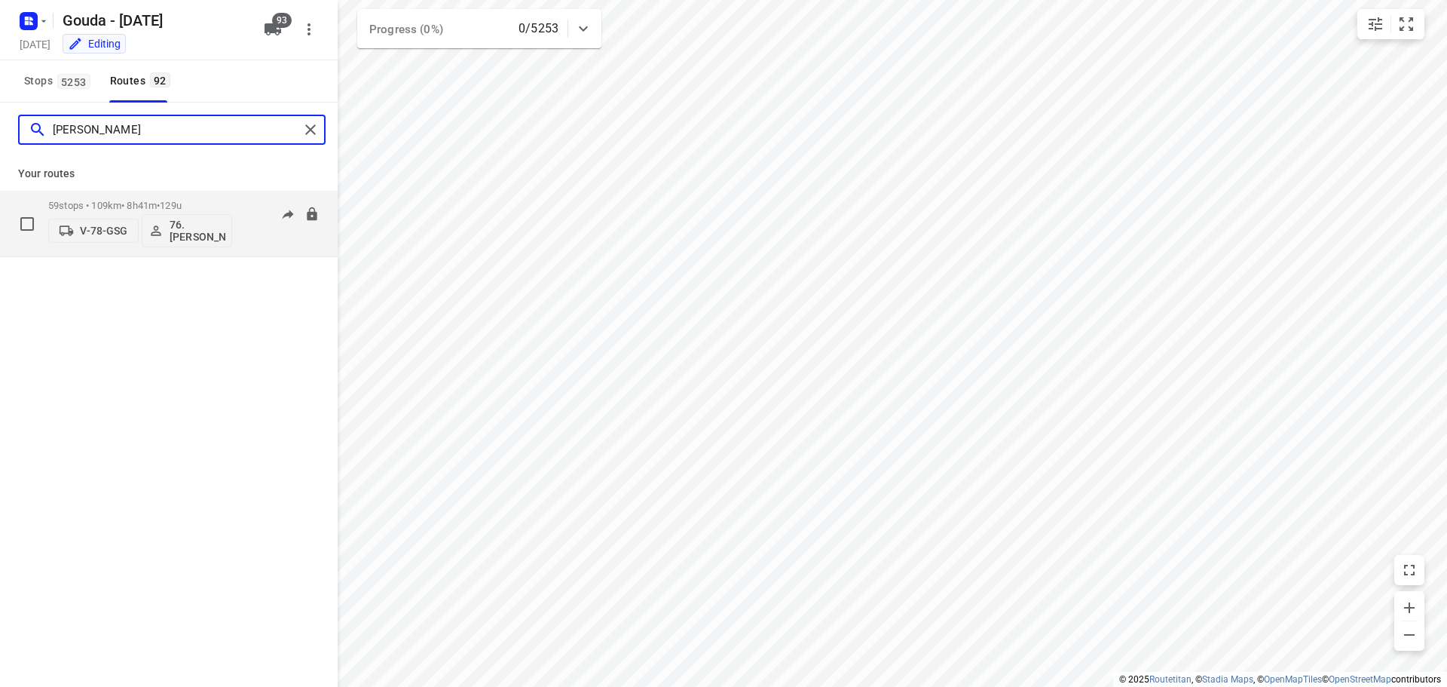
type input "[PERSON_NAME]"
click at [85, 213] on div "V-78-GSG 76. [PERSON_NAME]" at bounding box center [140, 229] width 184 height 36
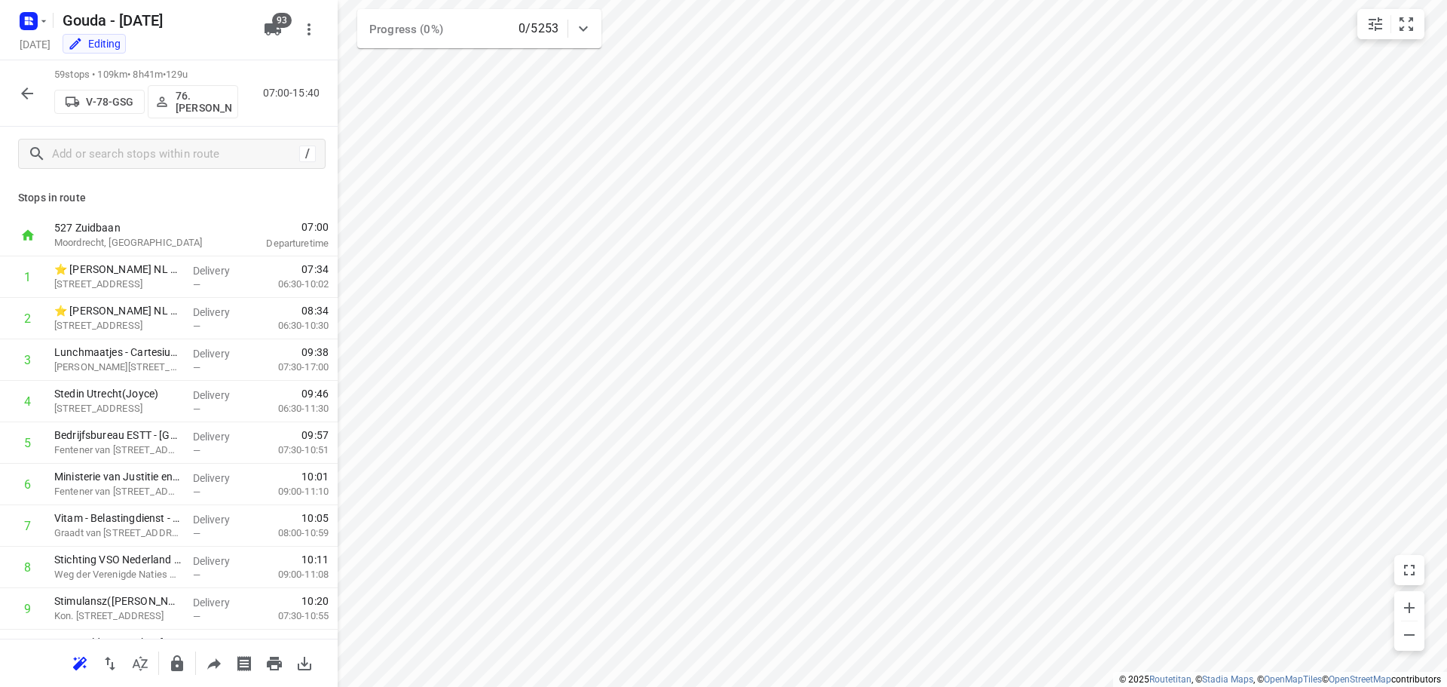
click at [20, 95] on icon "button" at bounding box center [27, 93] width 18 height 18
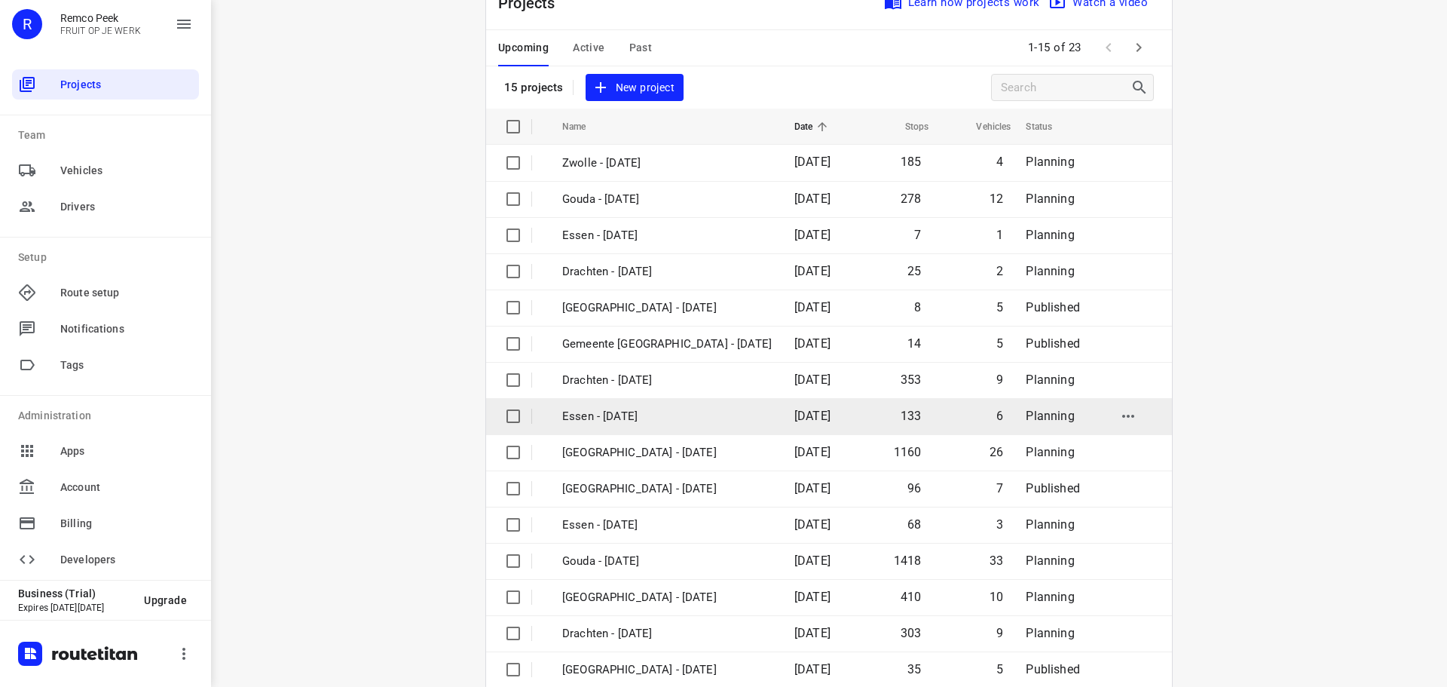
scroll to position [75, 0]
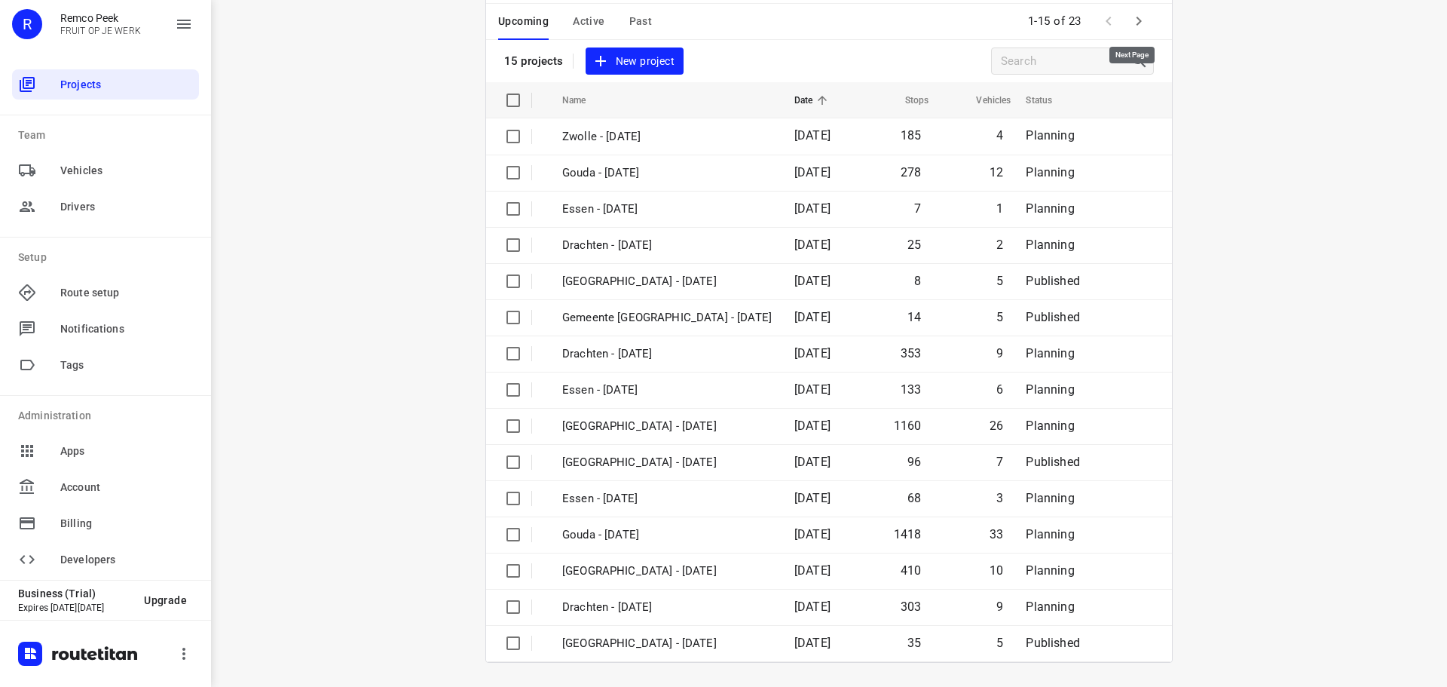
click at [1135, 20] on icon "button" at bounding box center [1139, 21] width 18 height 18
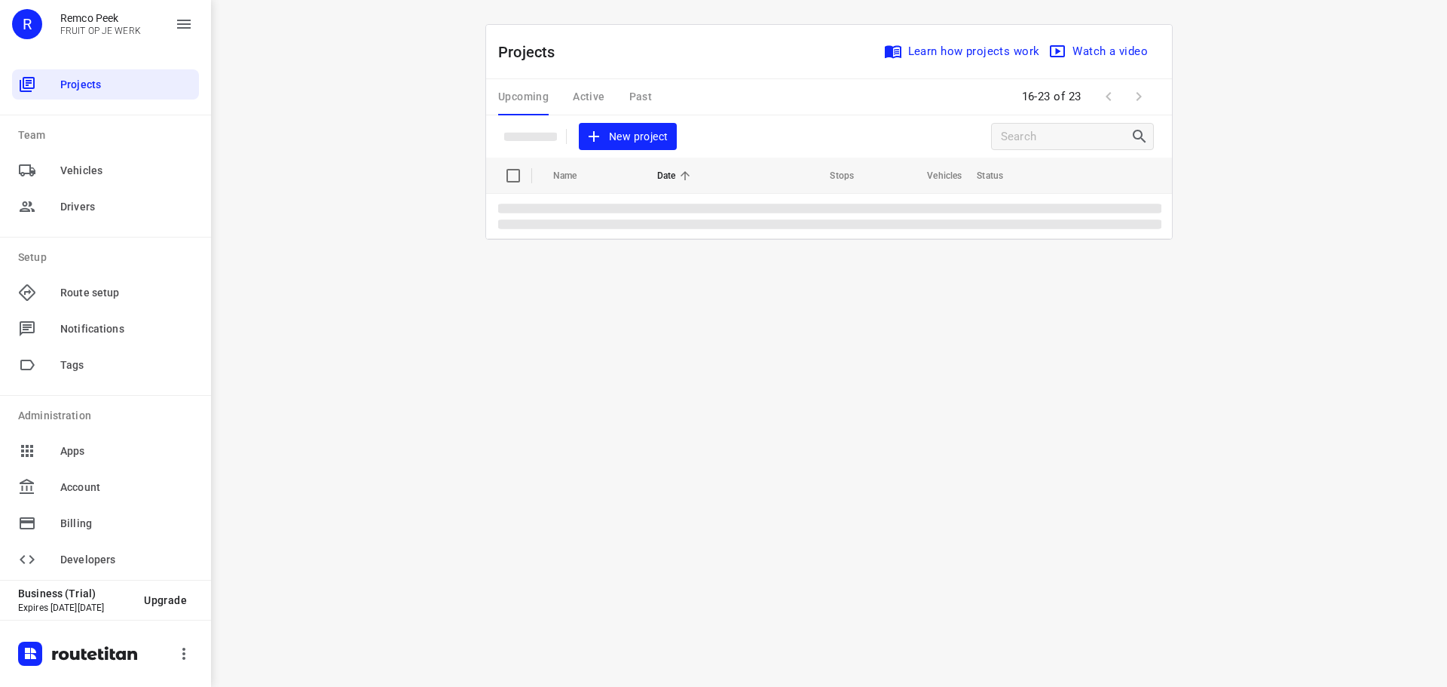
scroll to position [0, 0]
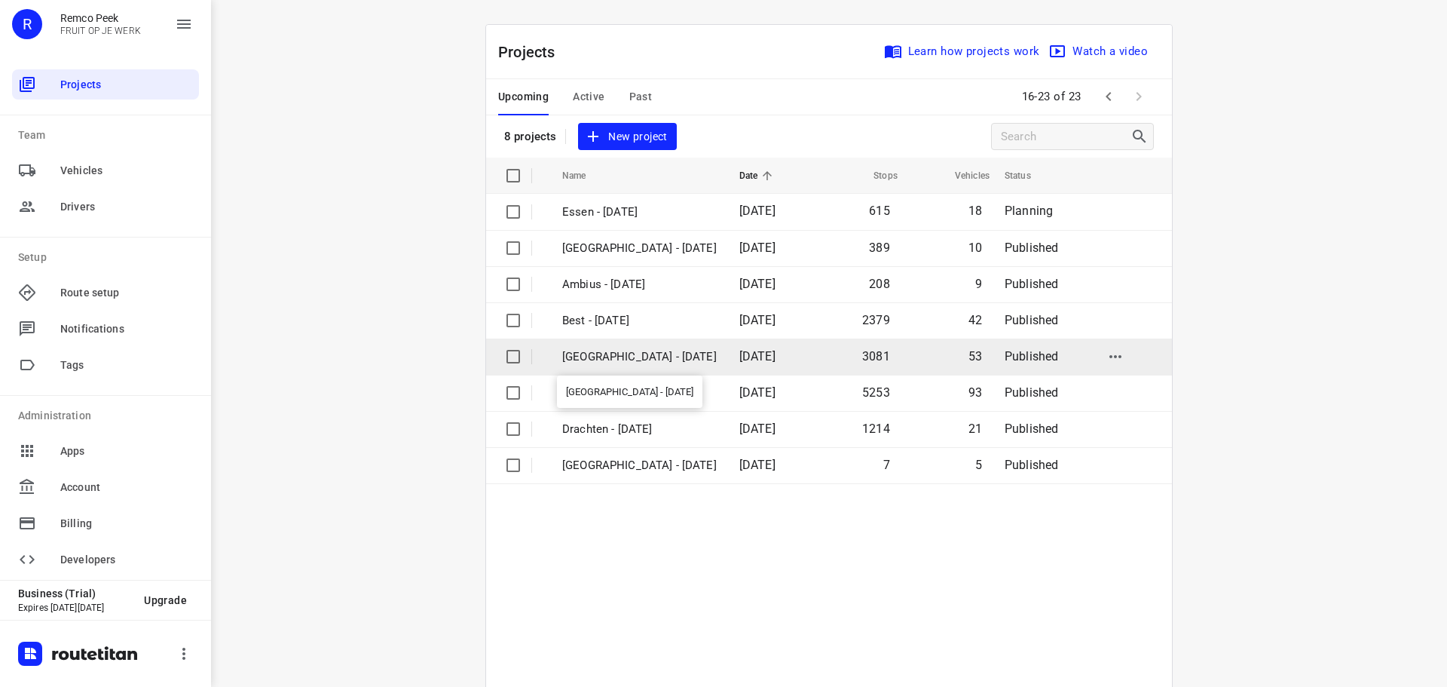
click at [637, 354] on p "Zwolle - Monday" at bounding box center [639, 356] width 155 height 17
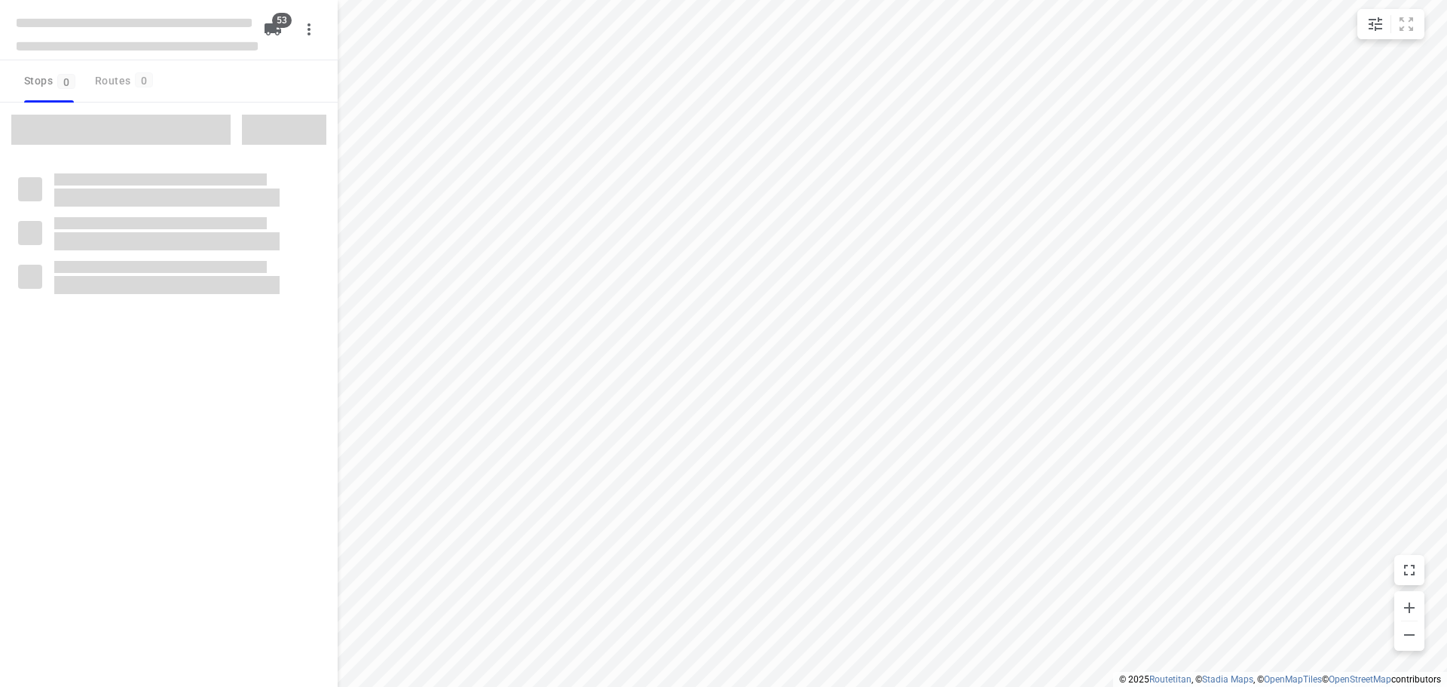
click at [209, 92] on div "Stops 0 Routes 0" at bounding box center [169, 81] width 338 height 42
checkbox input "true"
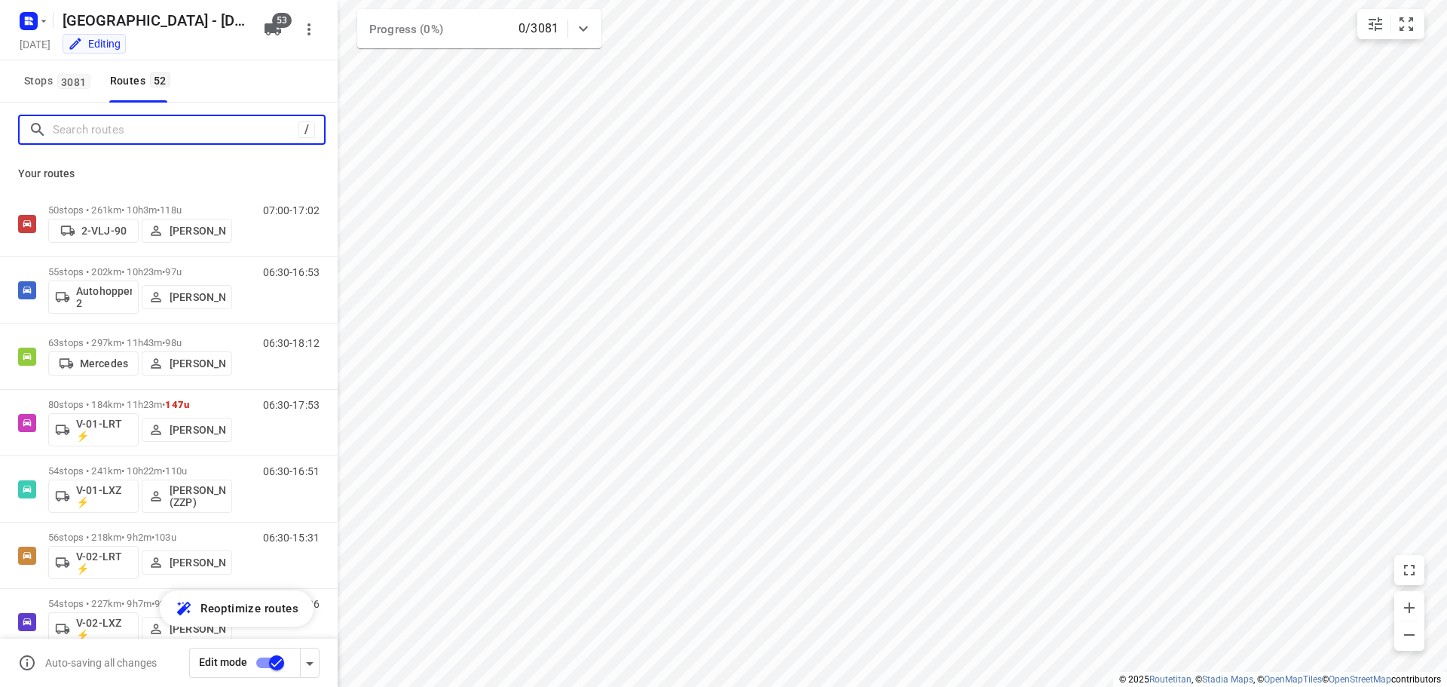
click at [156, 130] on input "Search routes" at bounding box center [176, 129] width 246 height 23
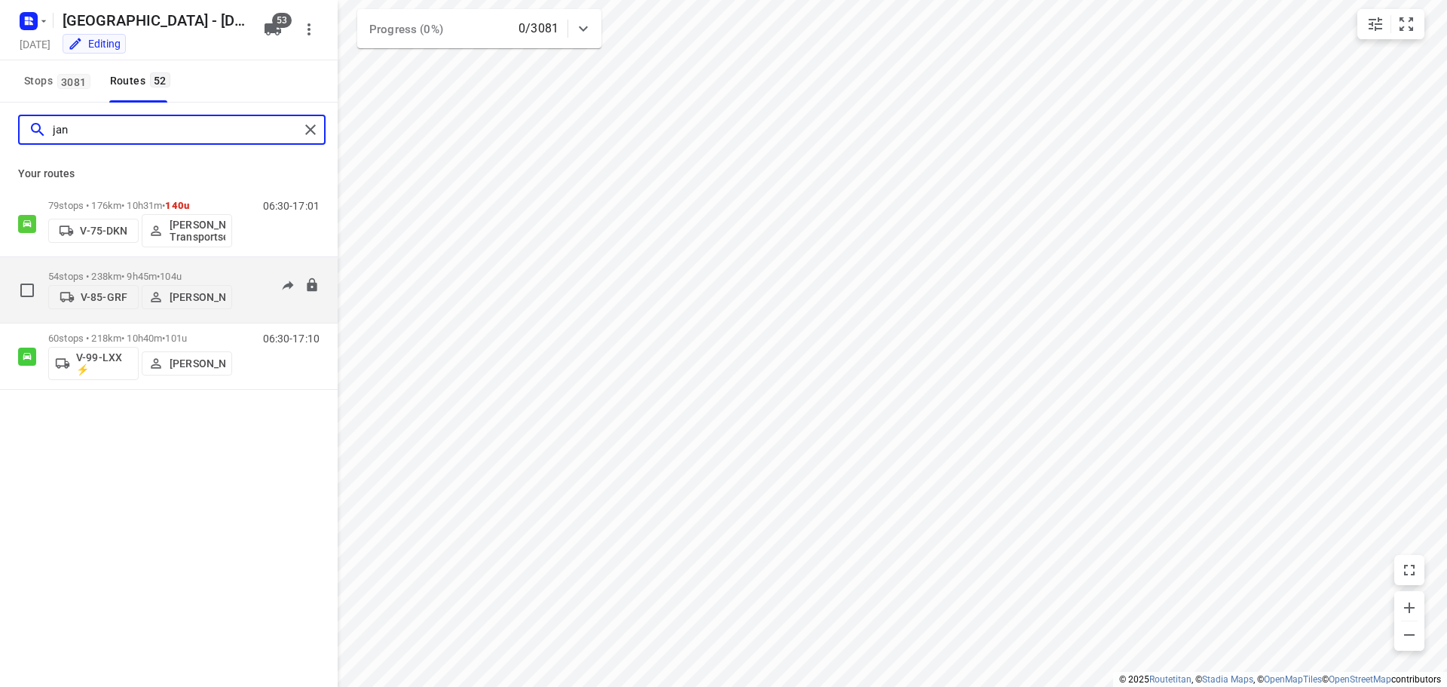
type input "jan"
click at [216, 265] on div "54 stops • 238km • 9h45m • 104u V-85-GRF Jan Dick Fetlaar" at bounding box center [140, 290] width 184 height 54
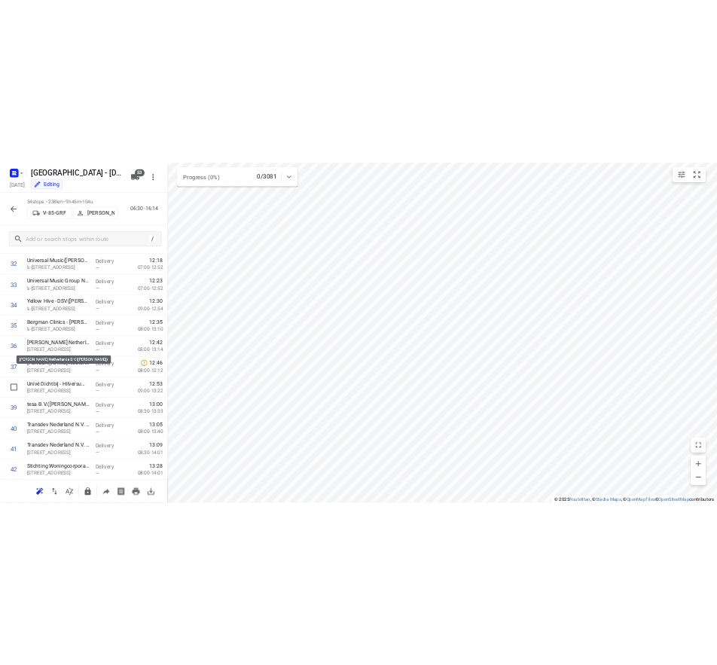
scroll to position [1898, 0]
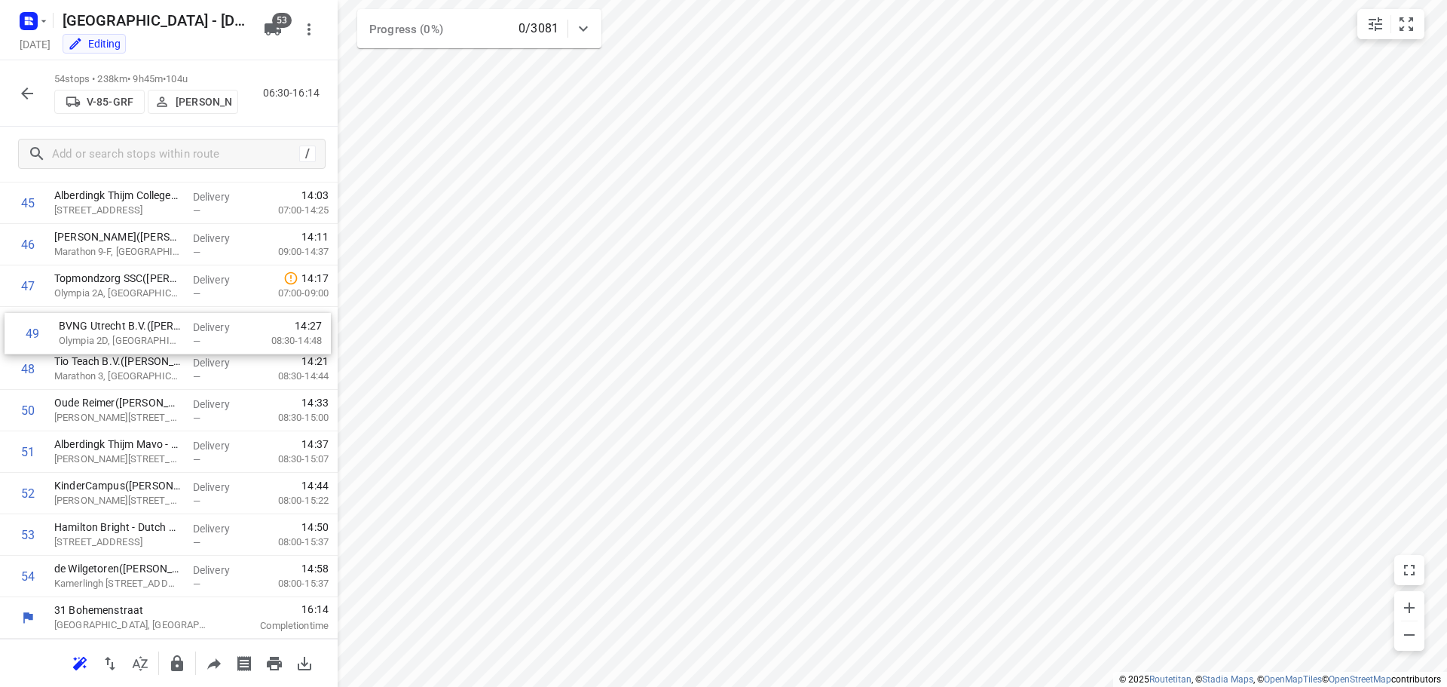
drag, startPoint x: 144, startPoint y: 377, endPoint x: 148, endPoint y: 334, distance: 43.1
click at [26, 92] on icon "button" at bounding box center [27, 93] width 18 height 18
